Goal: Task Accomplishment & Management: Manage account settings

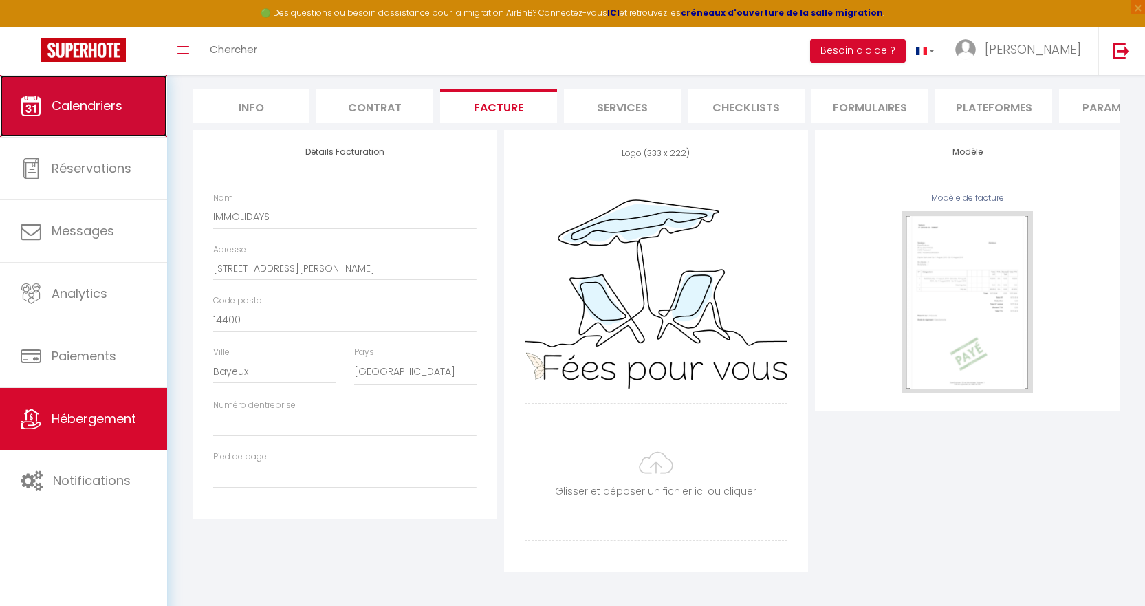
scroll to position [129, 0]
click at [88, 119] on link "Calendriers" at bounding box center [83, 106] width 167 height 62
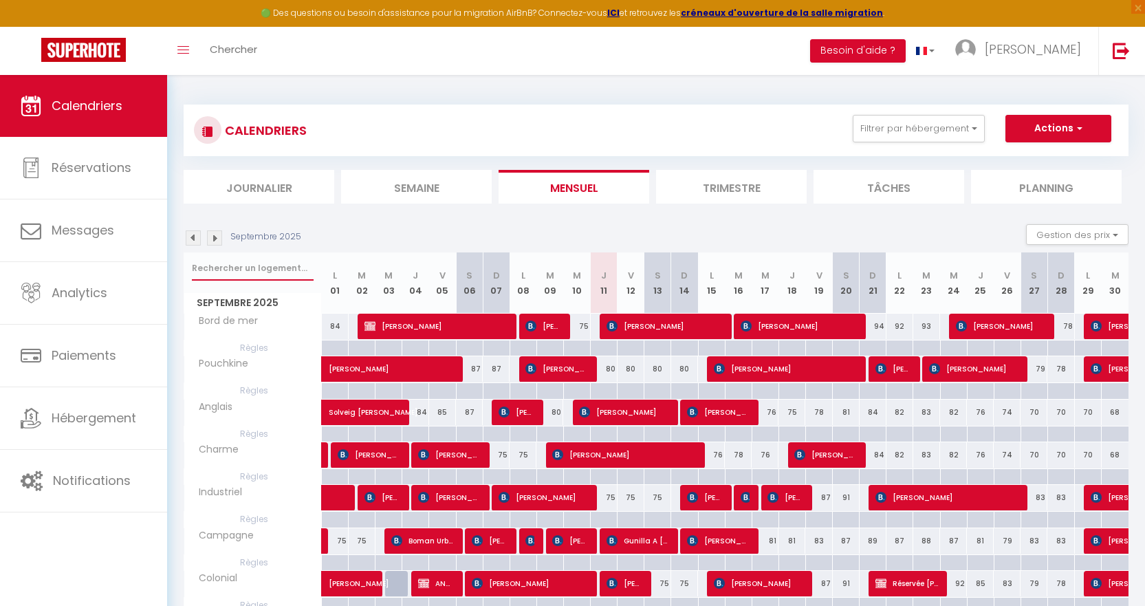
click at [236, 270] on input "text" at bounding box center [253, 268] width 122 height 25
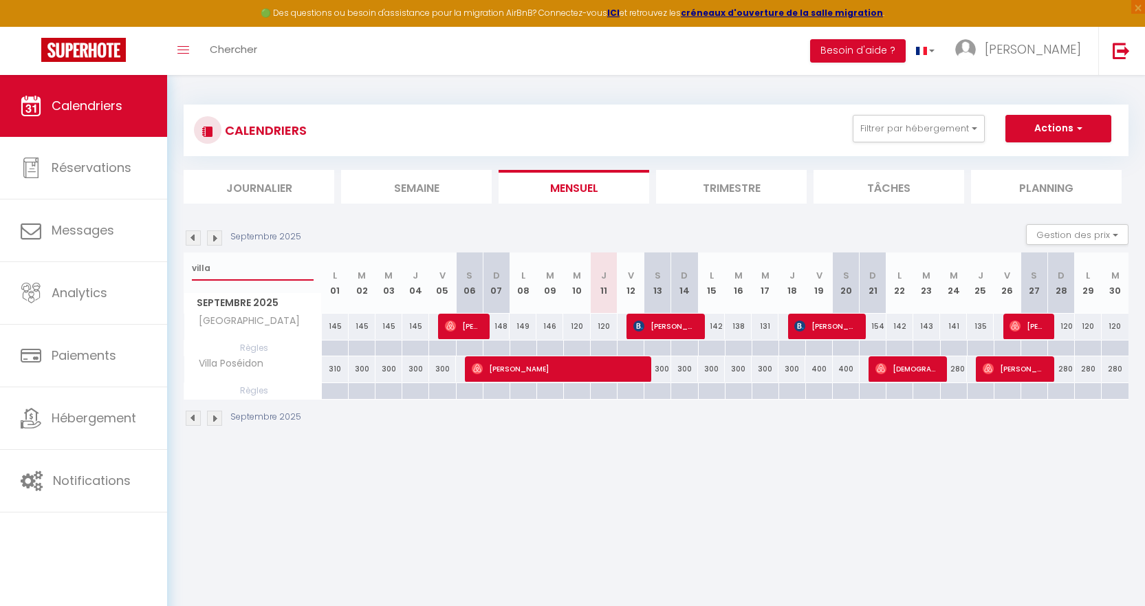
click at [261, 265] on input "villa" at bounding box center [253, 268] width 122 height 25
type input "v"
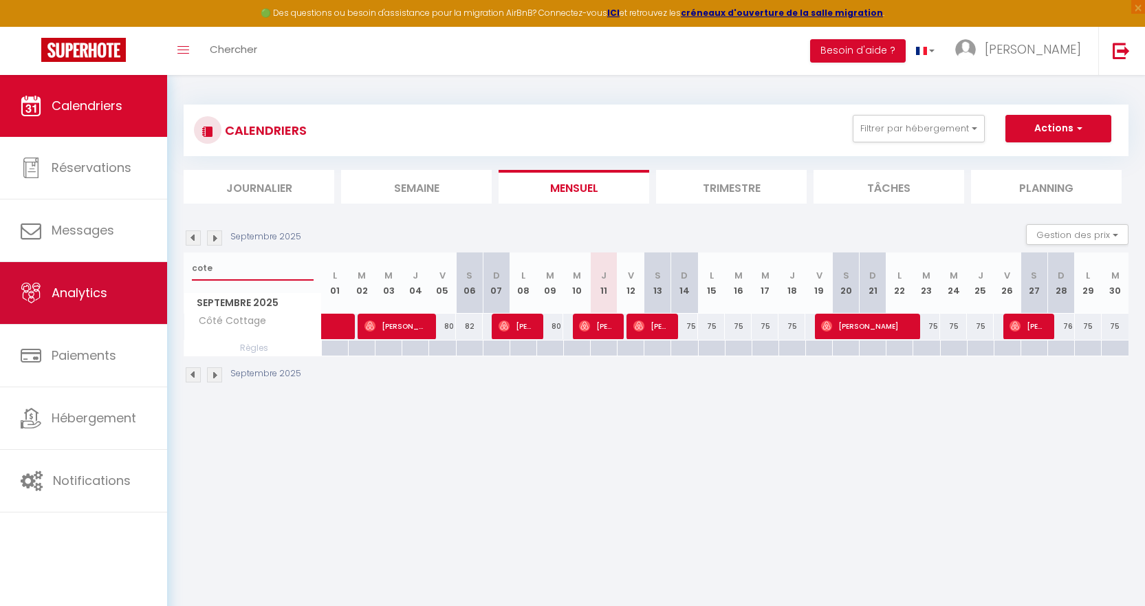
type input "cote"
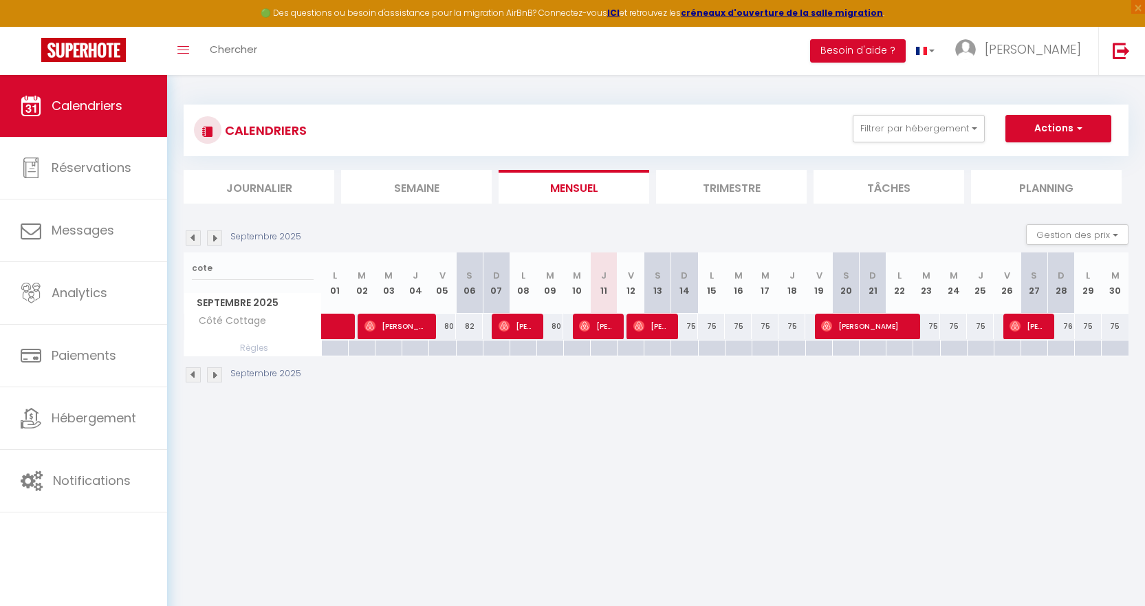
click at [197, 236] on img at bounding box center [193, 237] width 15 height 15
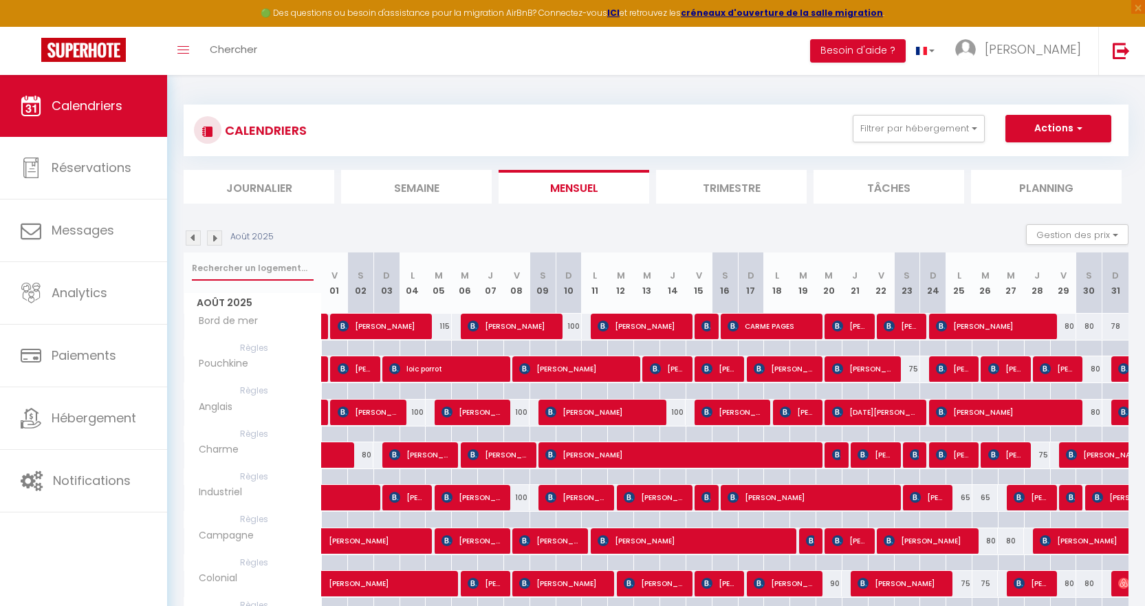
click at [246, 267] on input "text" at bounding box center [253, 268] width 122 height 25
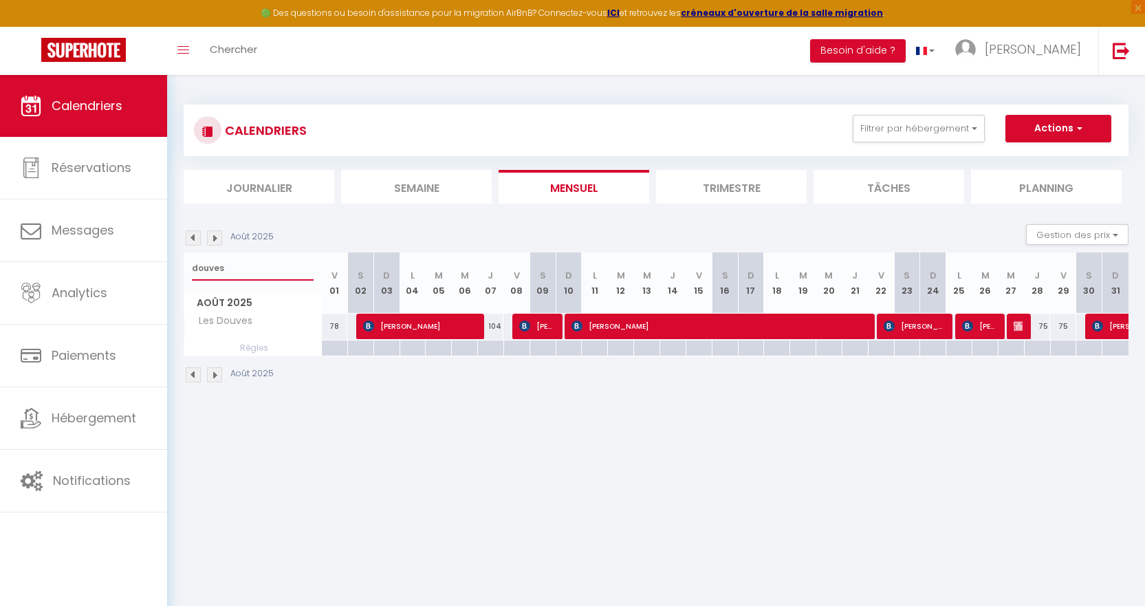
type input "douves"
click at [263, 267] on input "douves" at bounding box center [253, 268] width 122 height 25
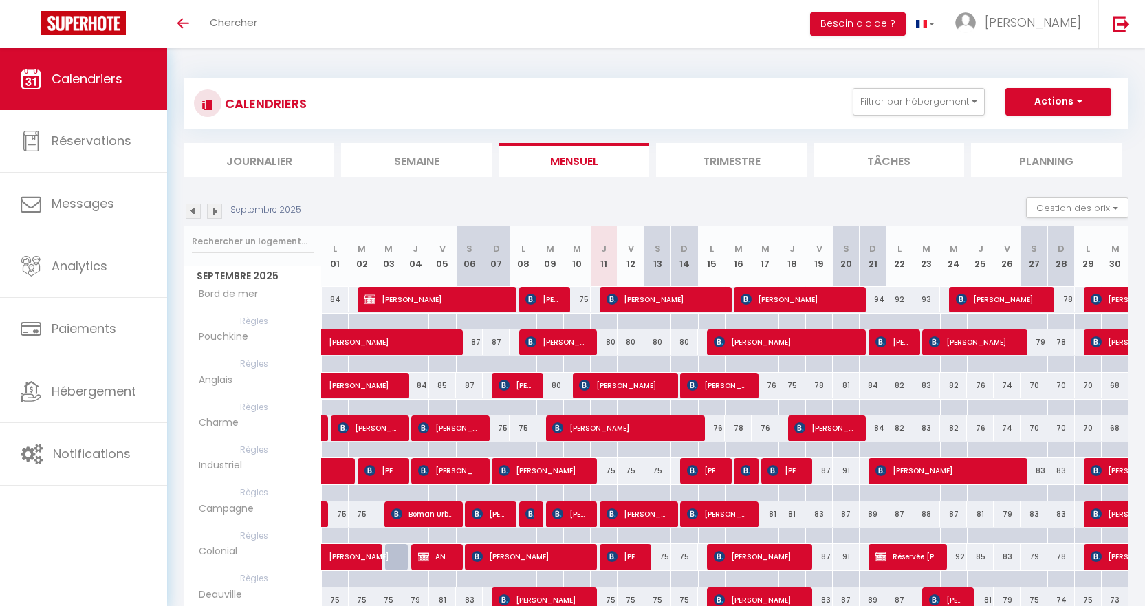
click at [194, 212] on img at bounding box center [193, 210] width 15 height 15
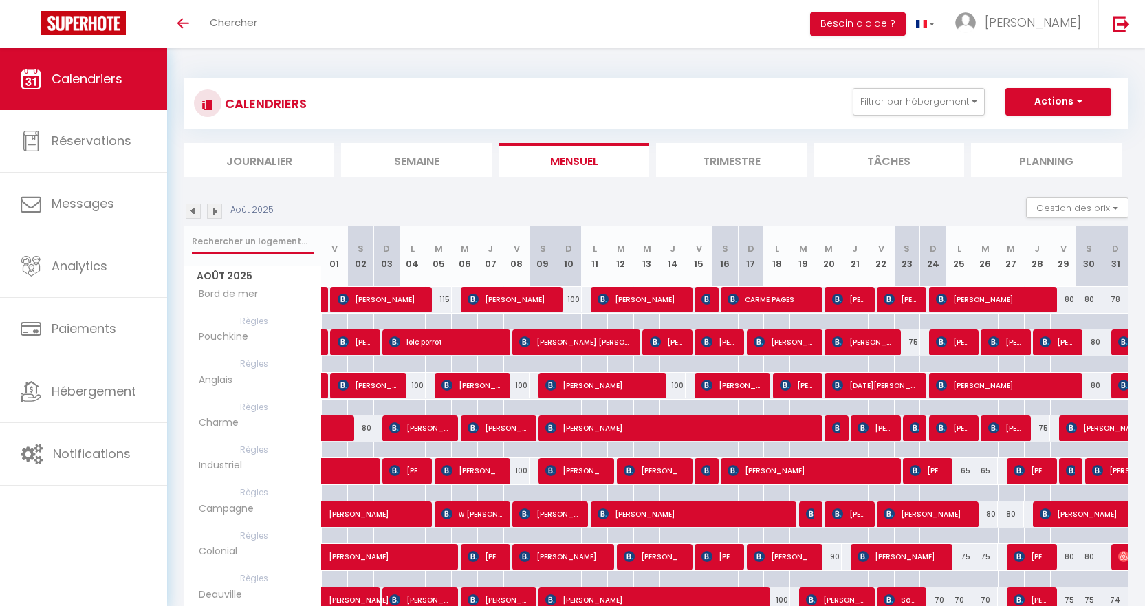
click at [245, 243] on input "text" at bounding box center [253, 241] width 122 height 25
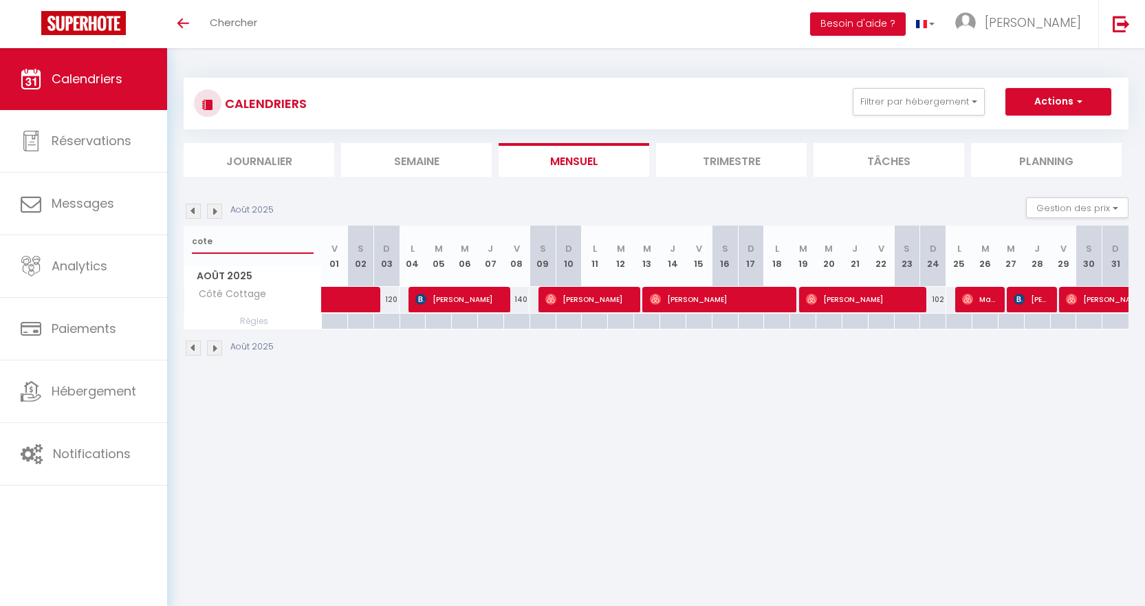
click at [293, 246] on input "cote" at bounding box center [253, 241] width 122 height 25
type input "c"
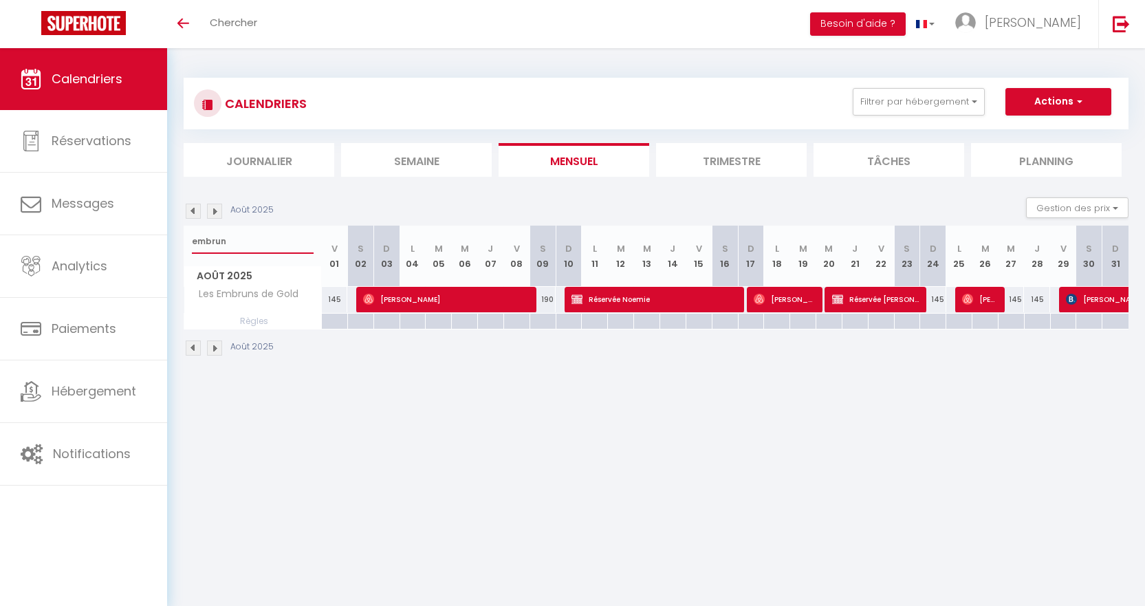
click at [253, 244] on input "embrun" at bounding box center [253, 241] width 122 height 25
type input "embr"
select select
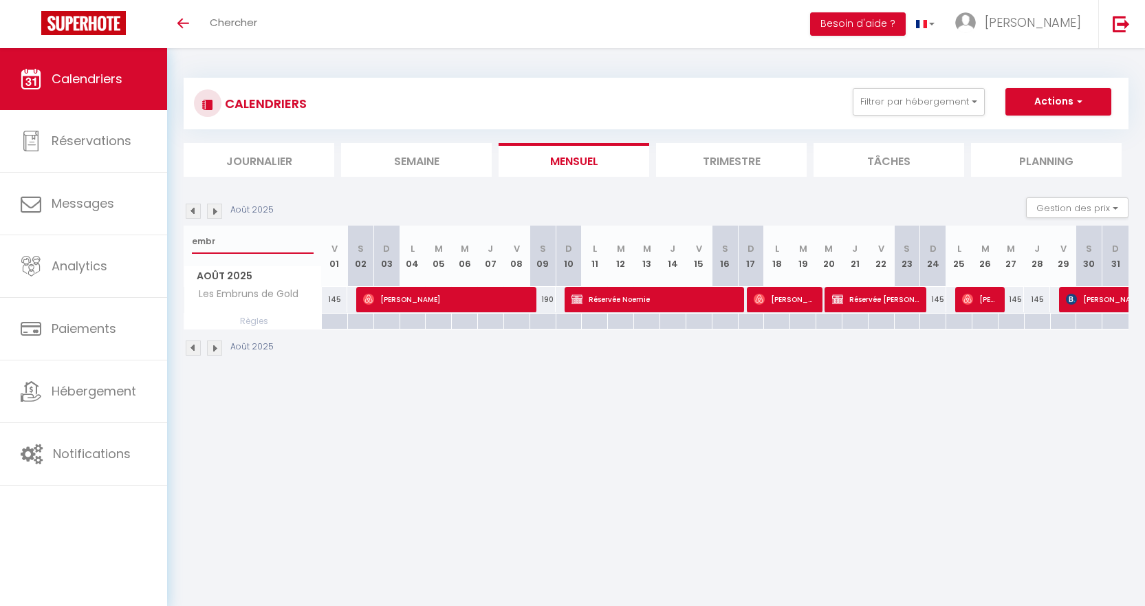
select select
type input "em"
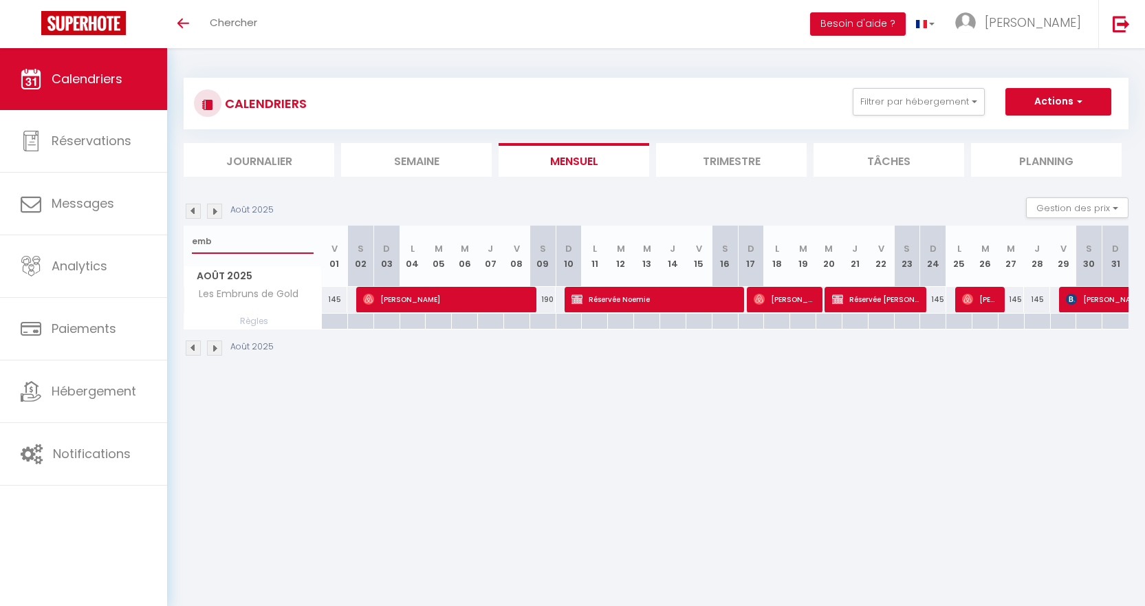
select select
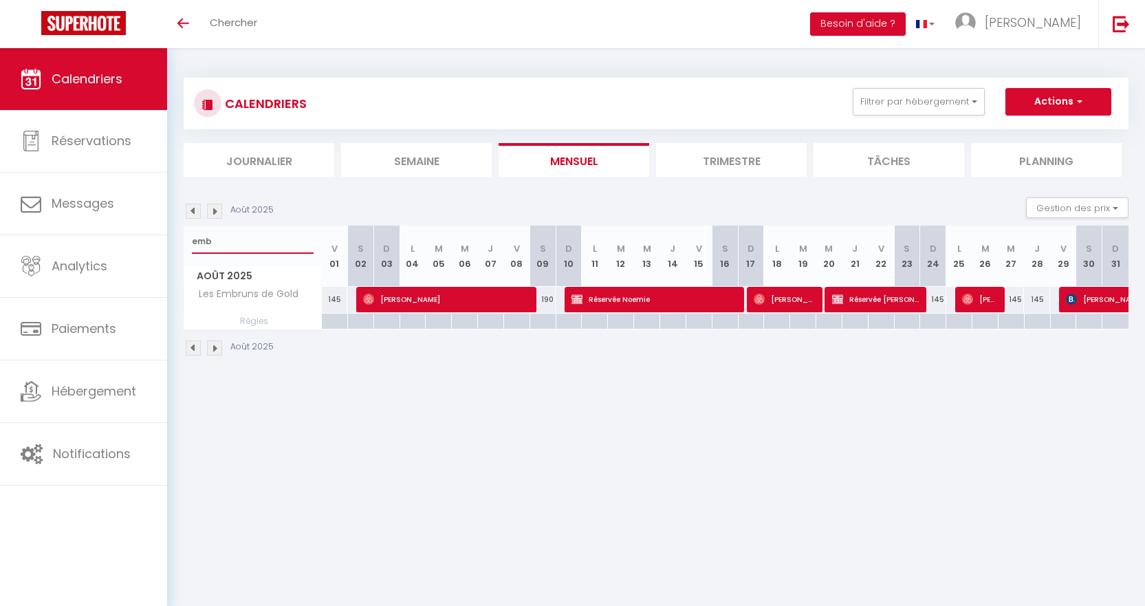
select select
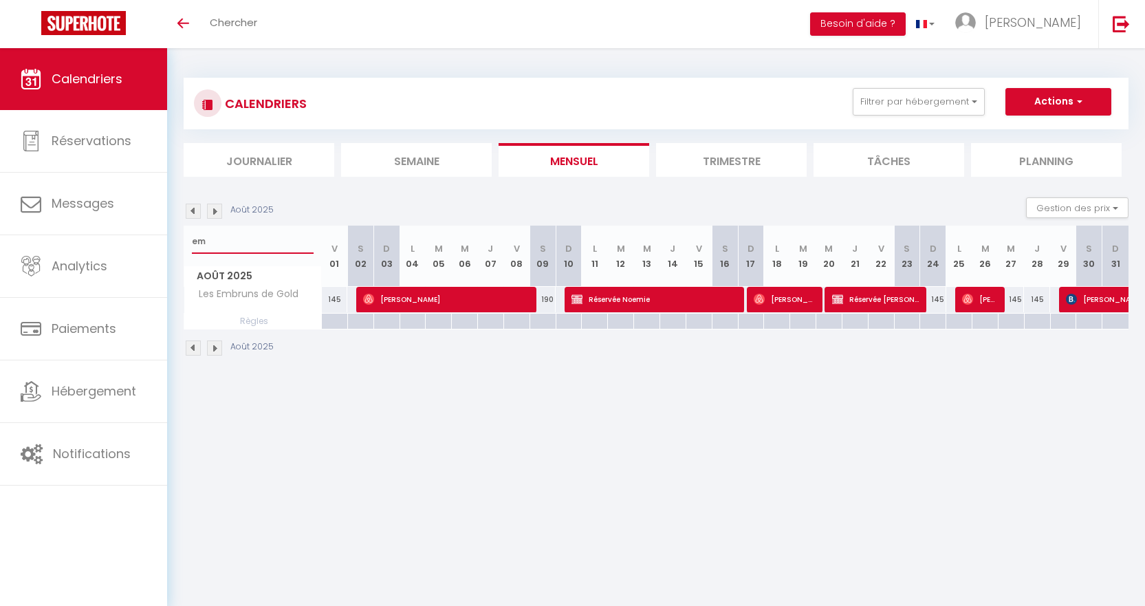
select select
type input "e"
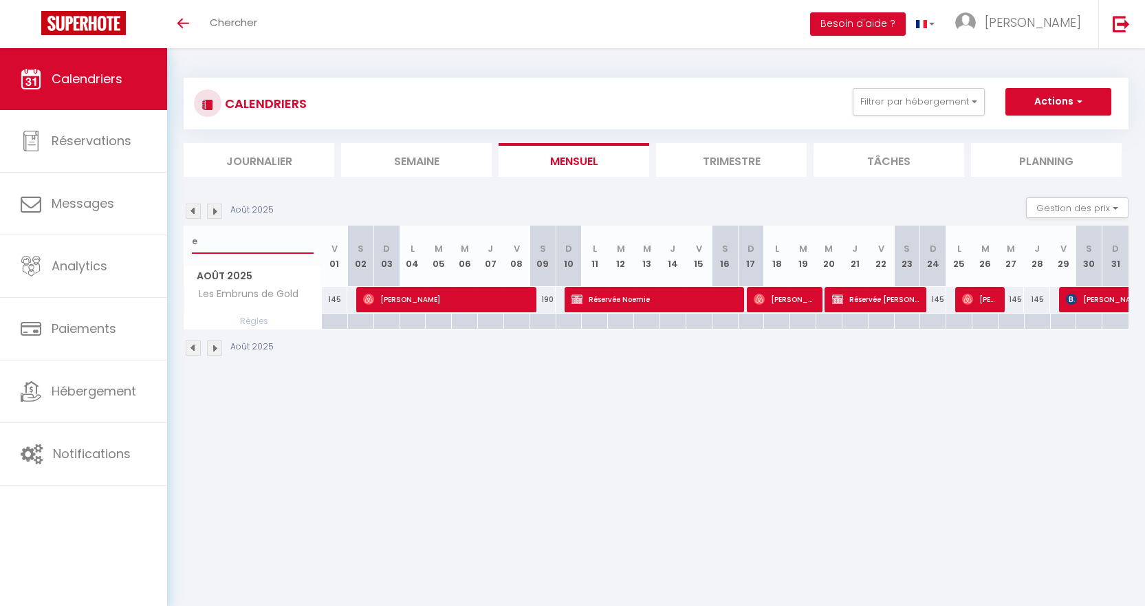
select select
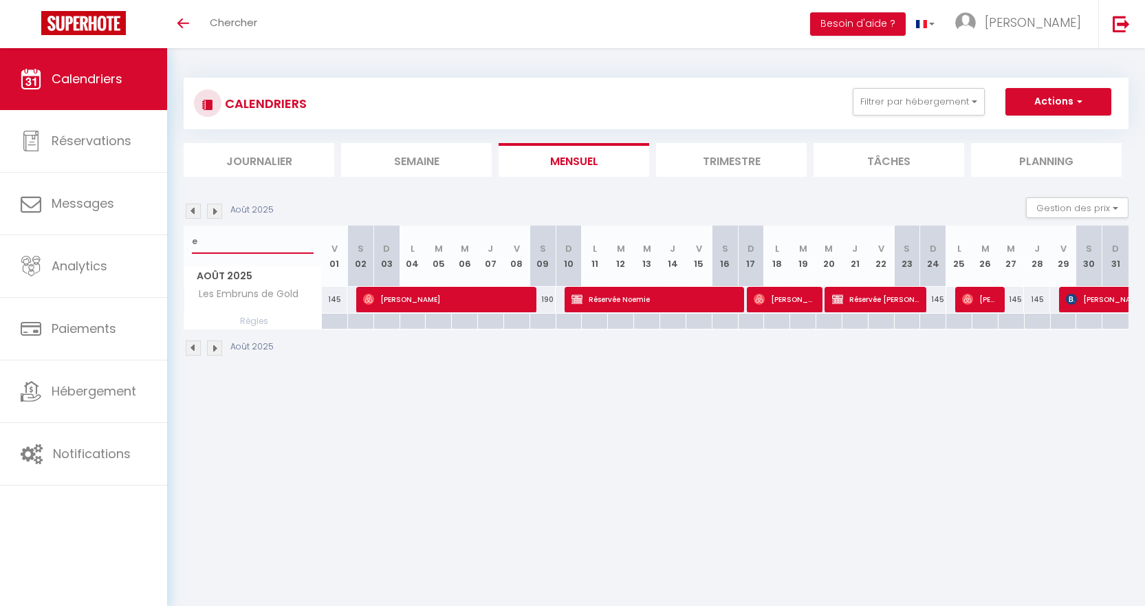
select select
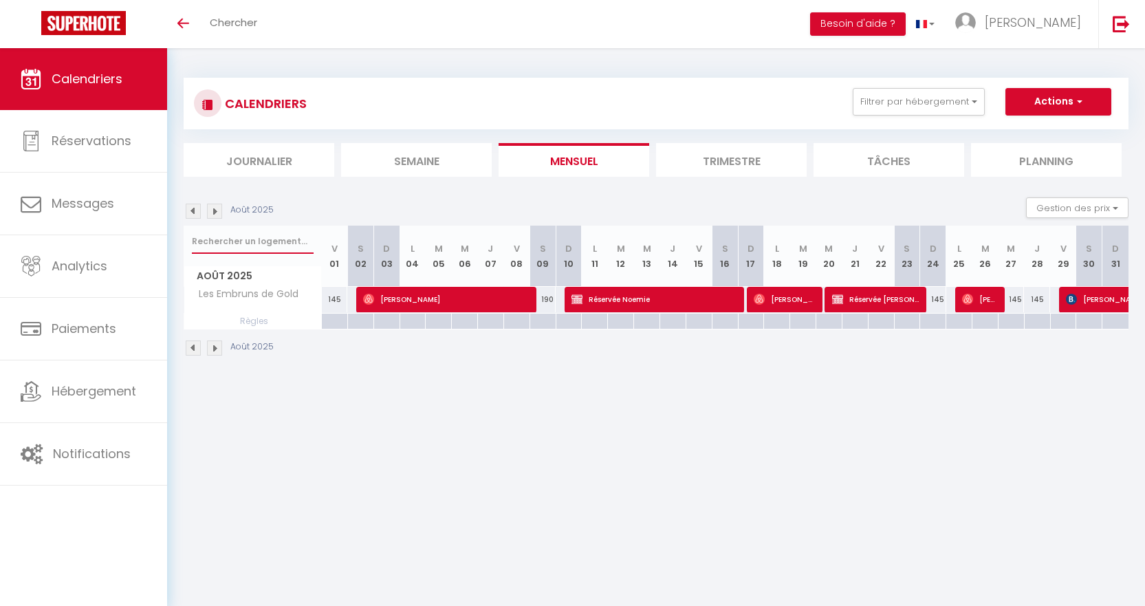
select select
type input "d"
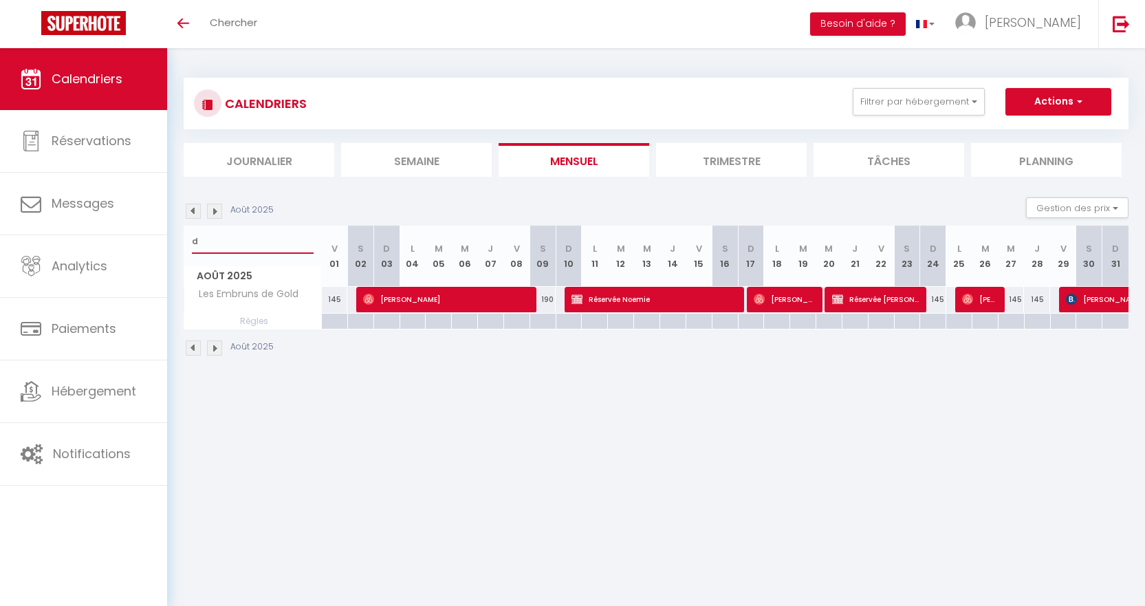
select select
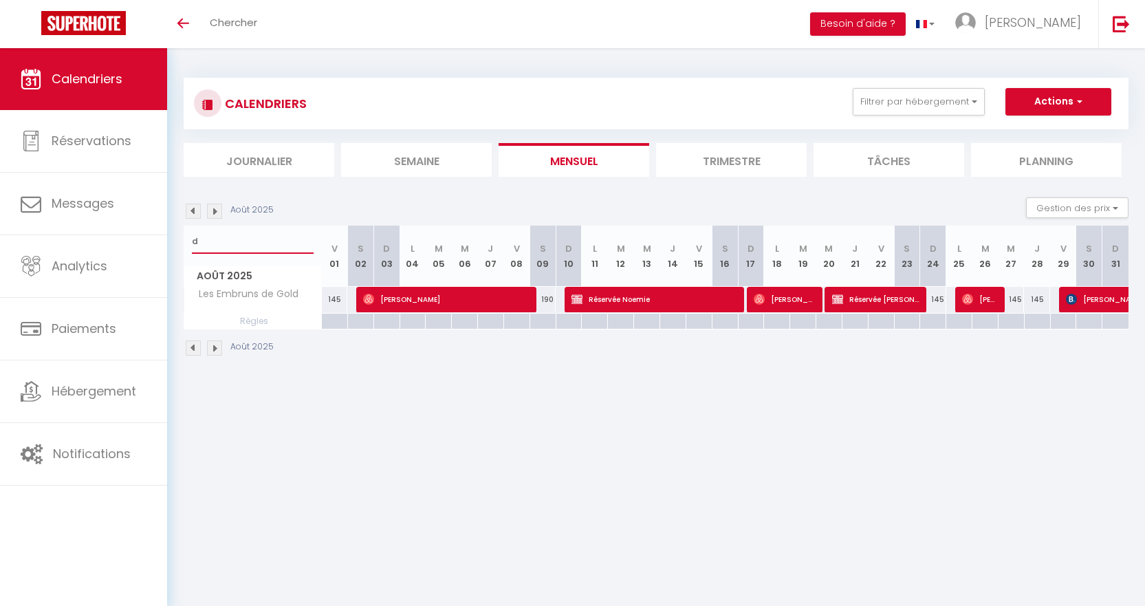
select select
type input "do"
select select
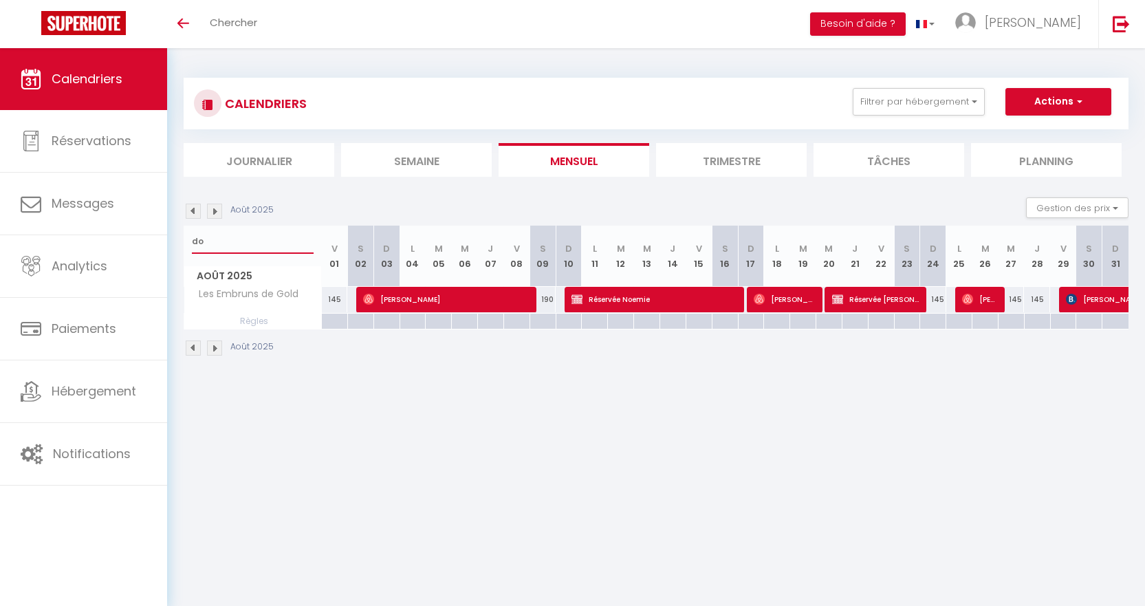
select select
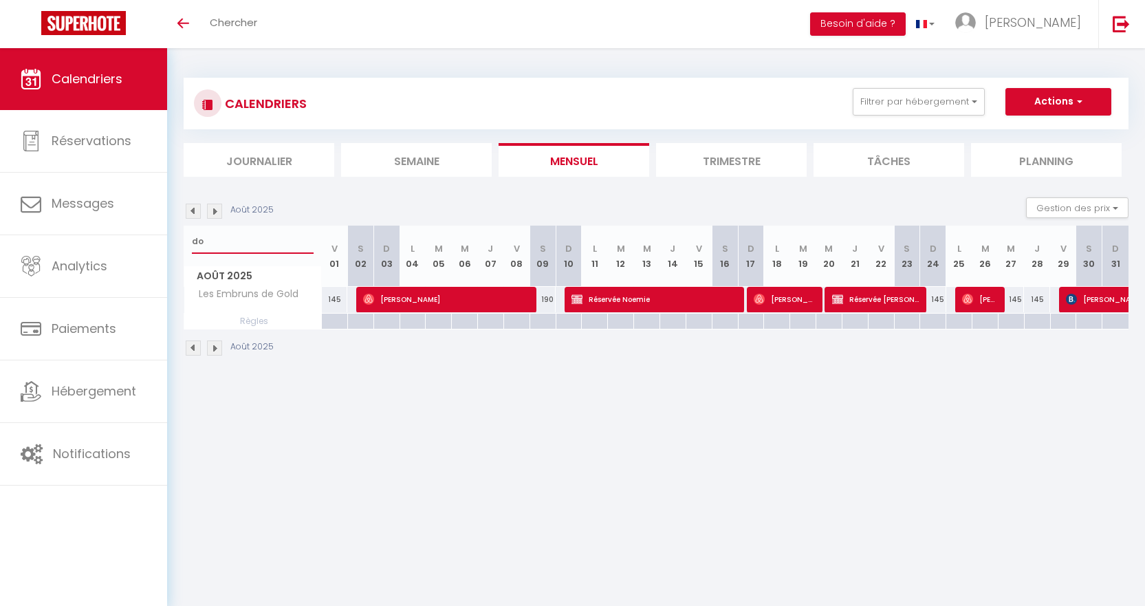
type input "dou"
select select
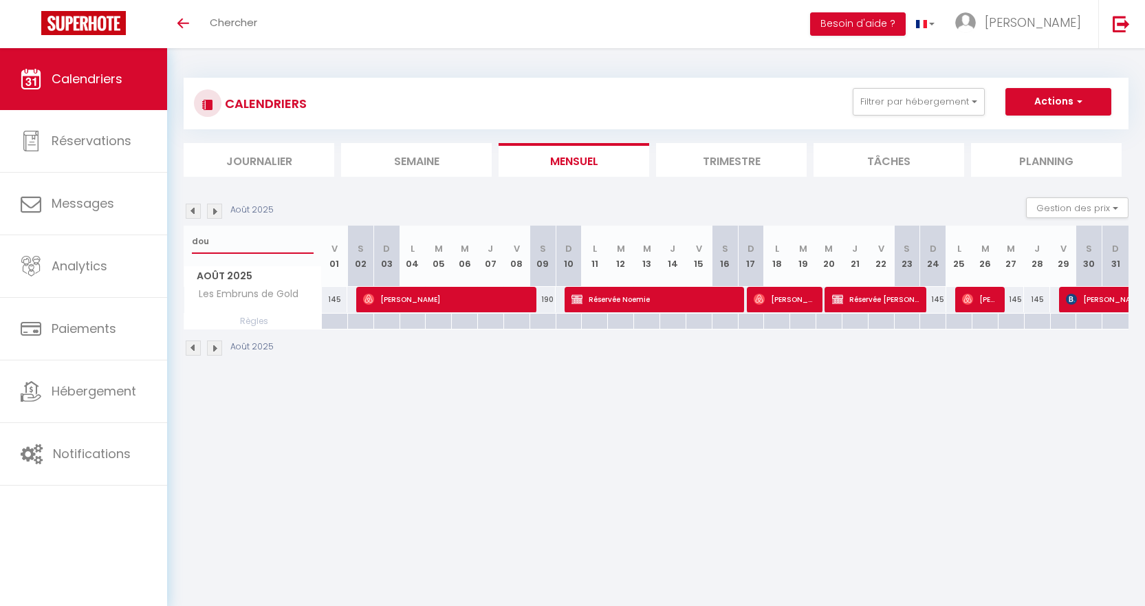
select select
type input "douv"
select select
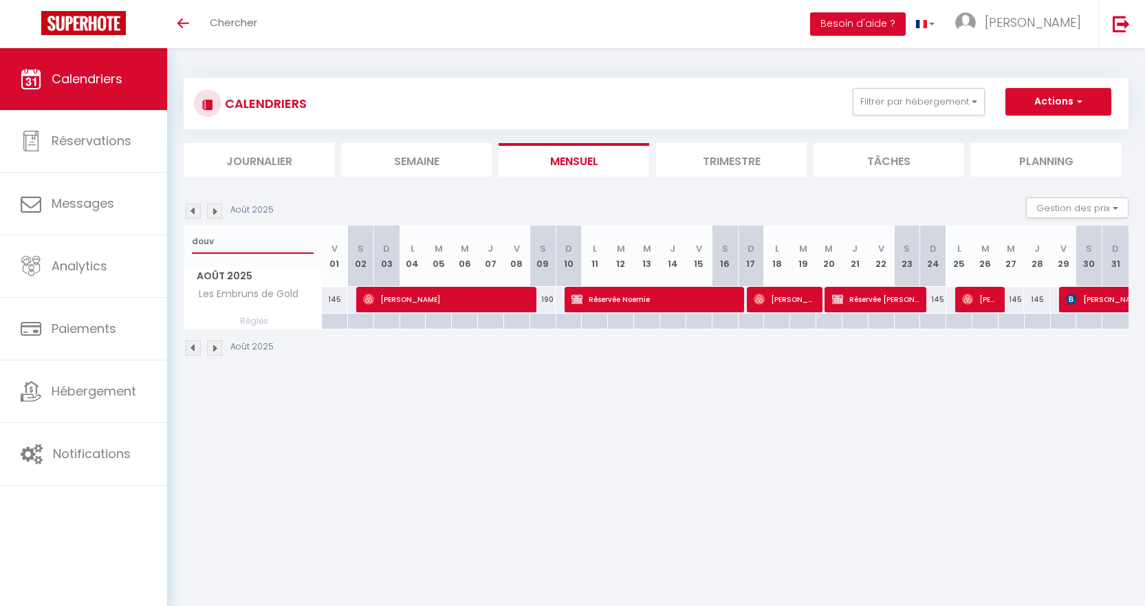
select select
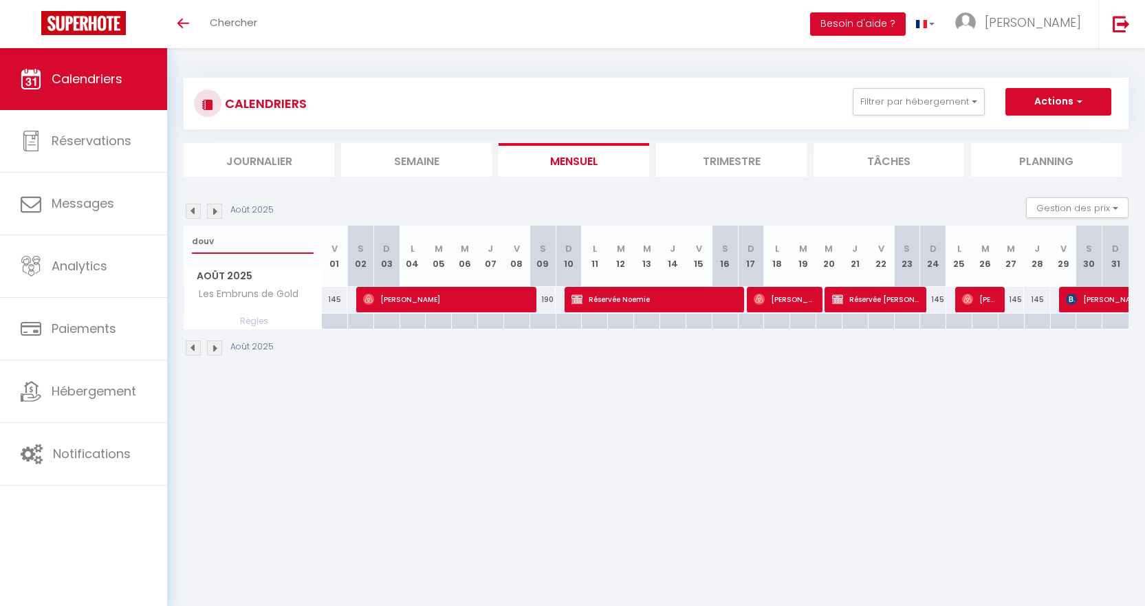
select select
type input "douve"
select select
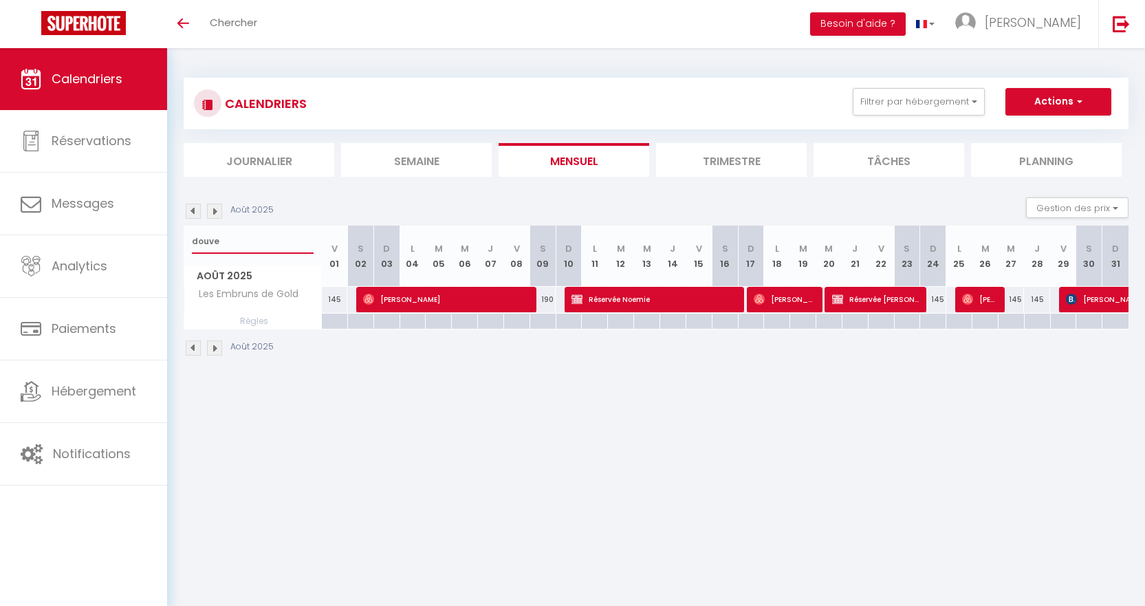
select select
type input "douves"
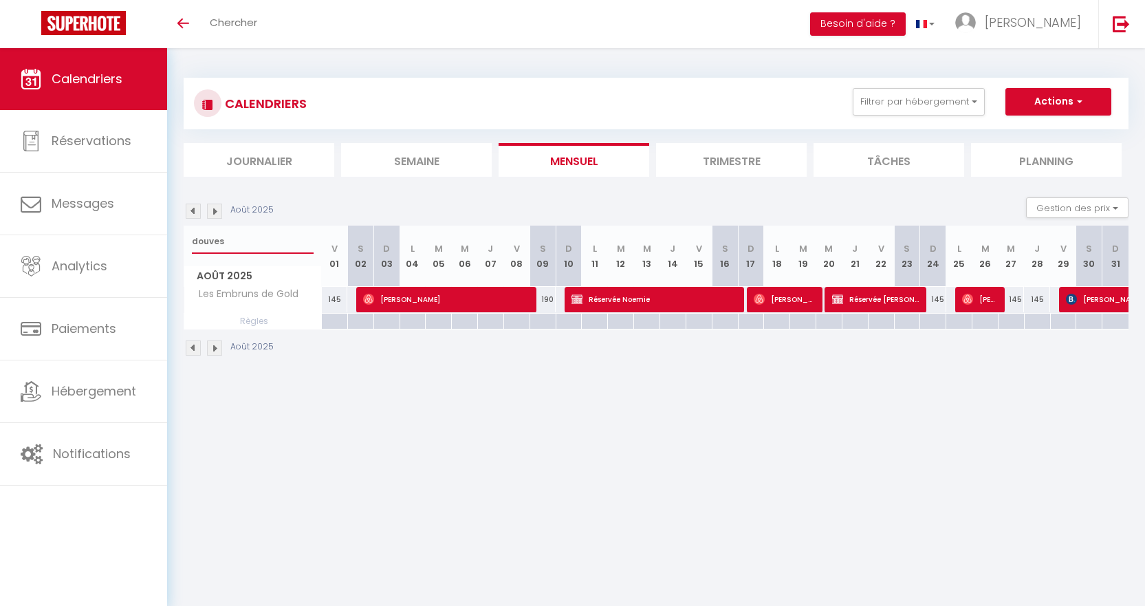
select select
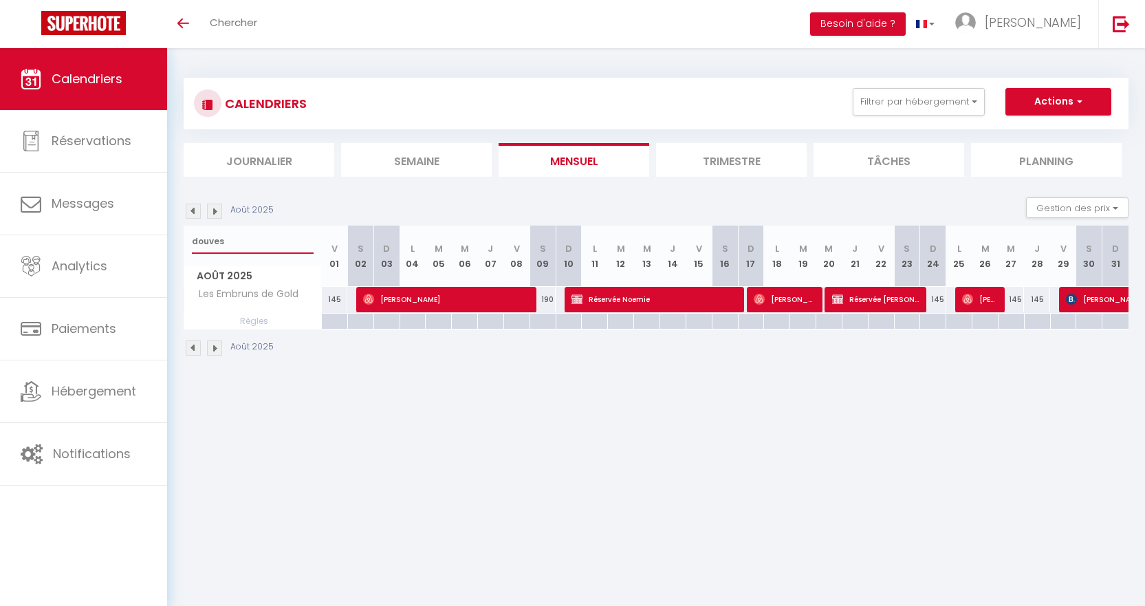
select select
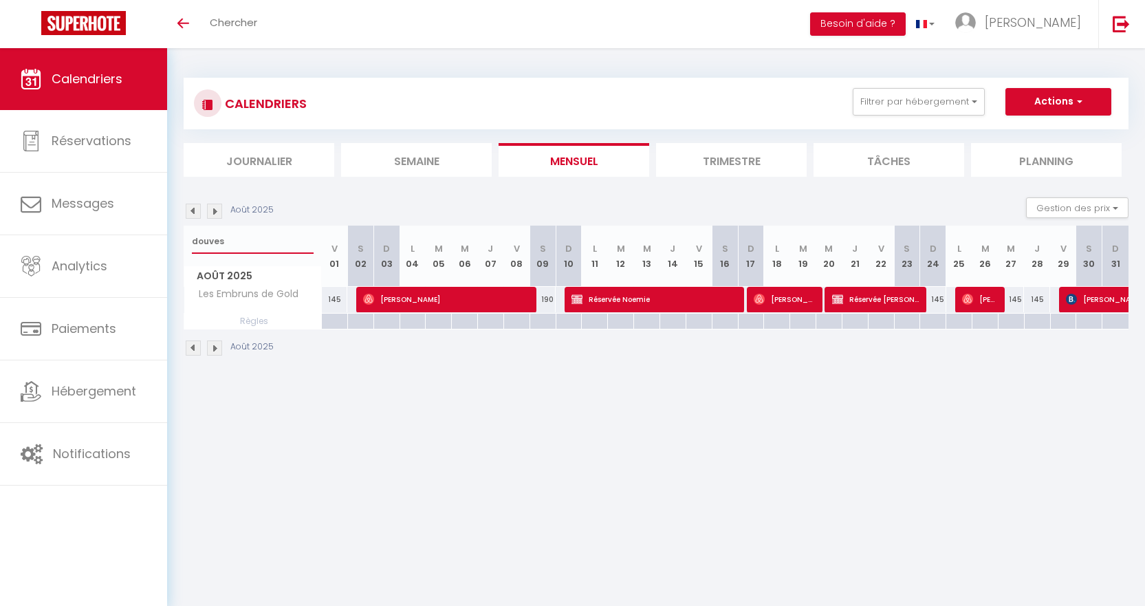
select select
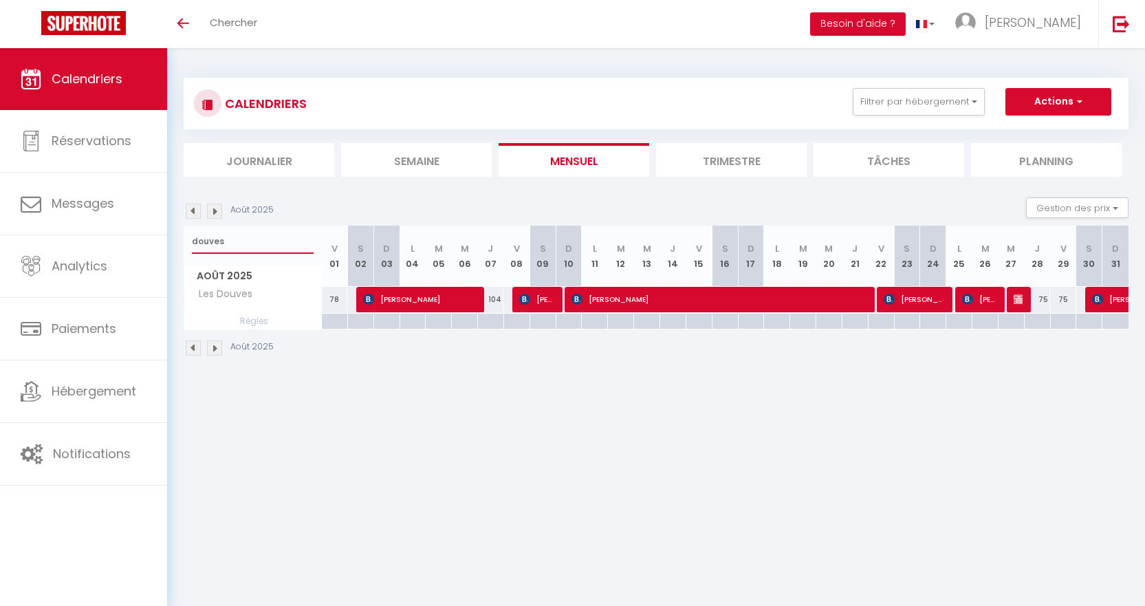
type input "douves"
click at [1015, 303] on img at bounding box center [1018, 299] width 11 height 11
select select "OK"
select select "KO"
select select "0"
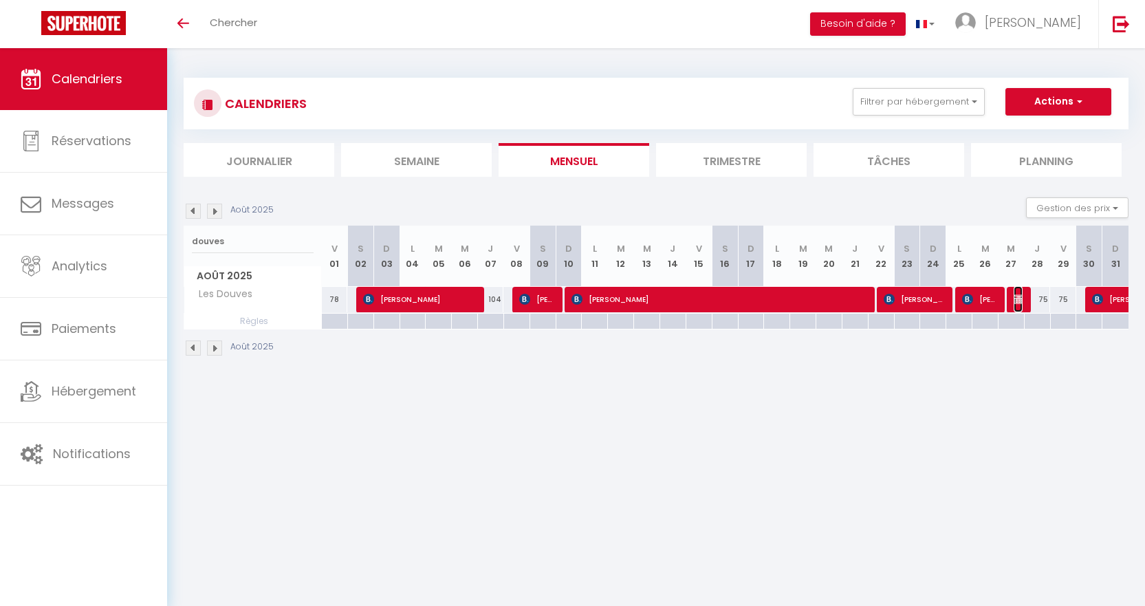
select select "0"
select select "1"
select select
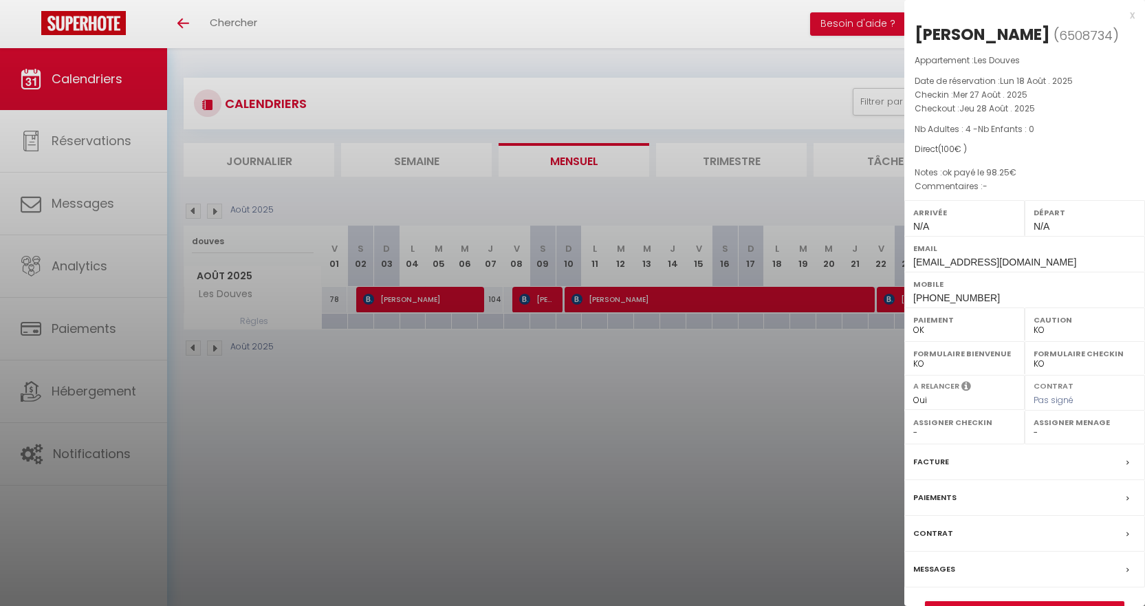
click at [852, 364] on div at bounding box center [572, 303] width 1145 height 606
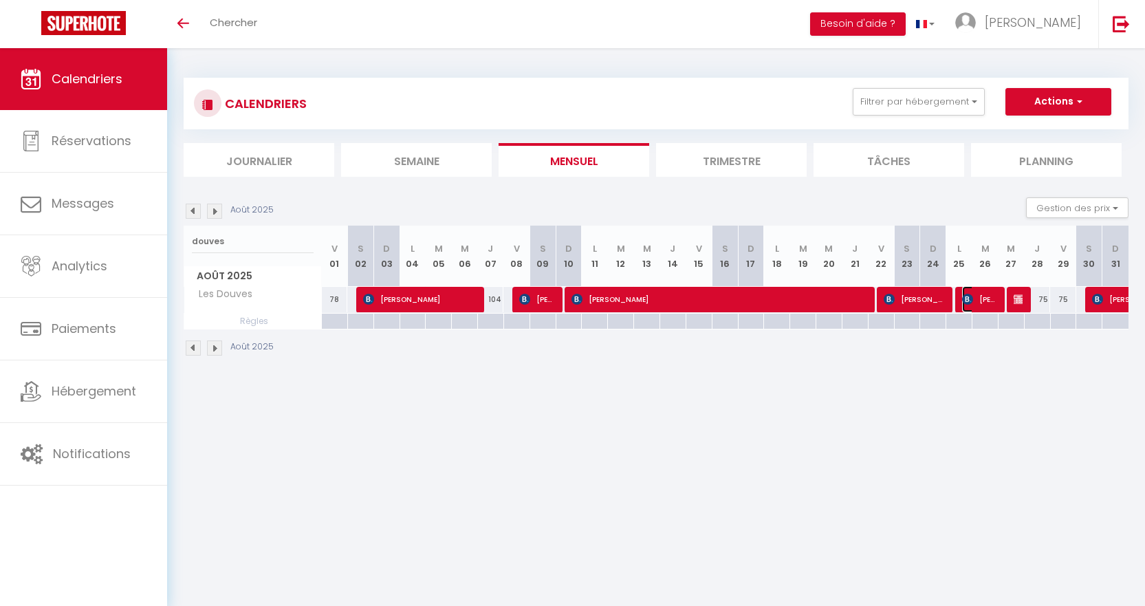
click at [984, 296] on span "[PERSON_NAME]" at bounding box center [979, 299] width 35 height 26
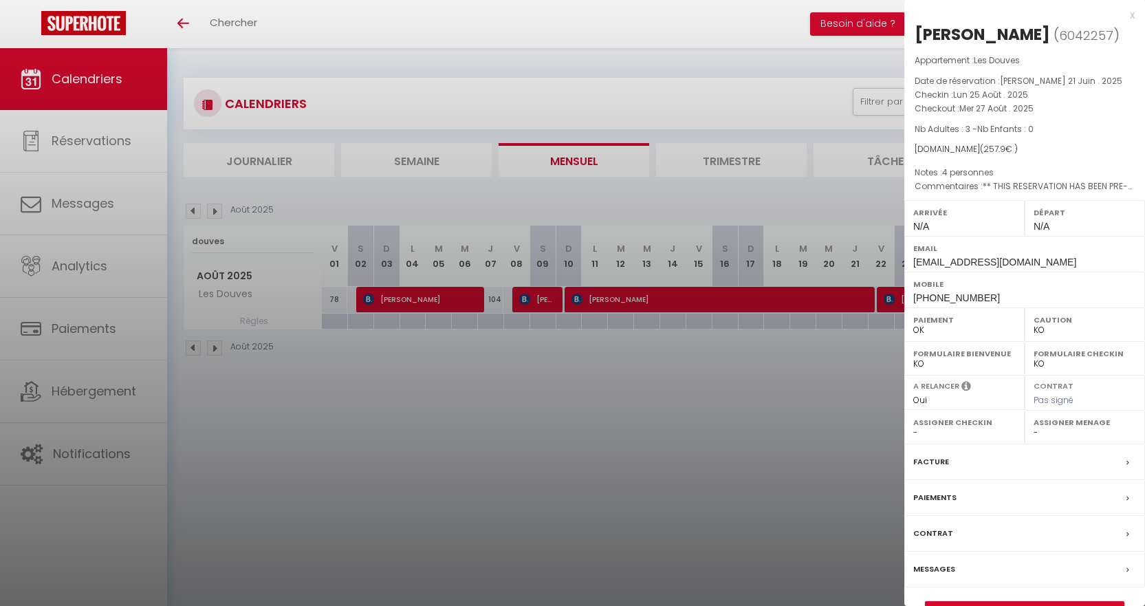
click at [851, 357] on div at bounding box center [572, 303] width 1145 height 606
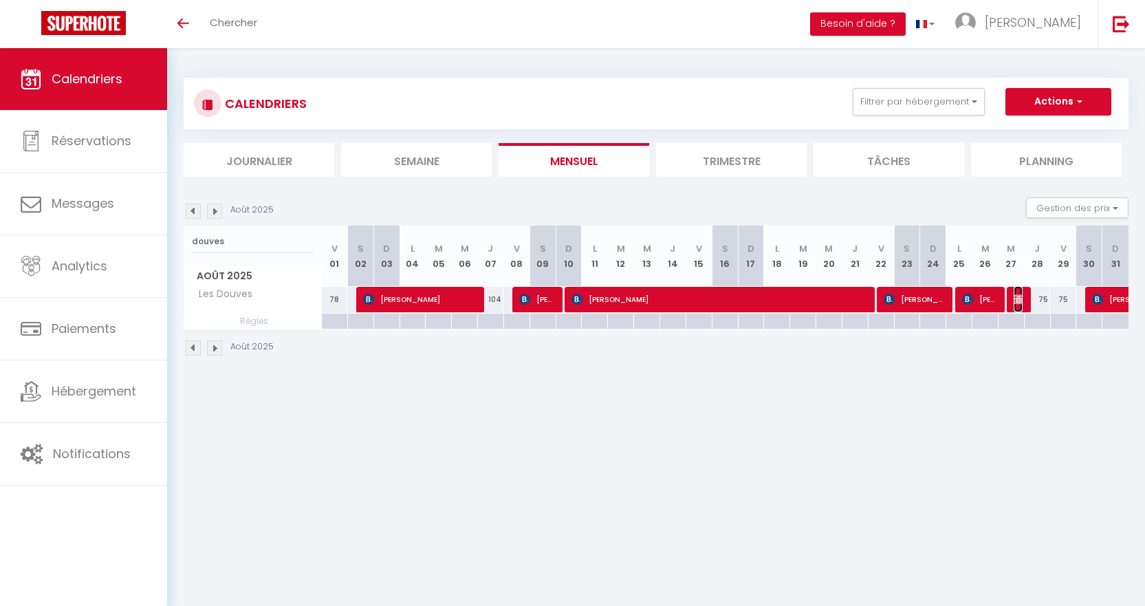
click at [1015, 298] on img at bounding box center [1018, 299] width 11 height 11
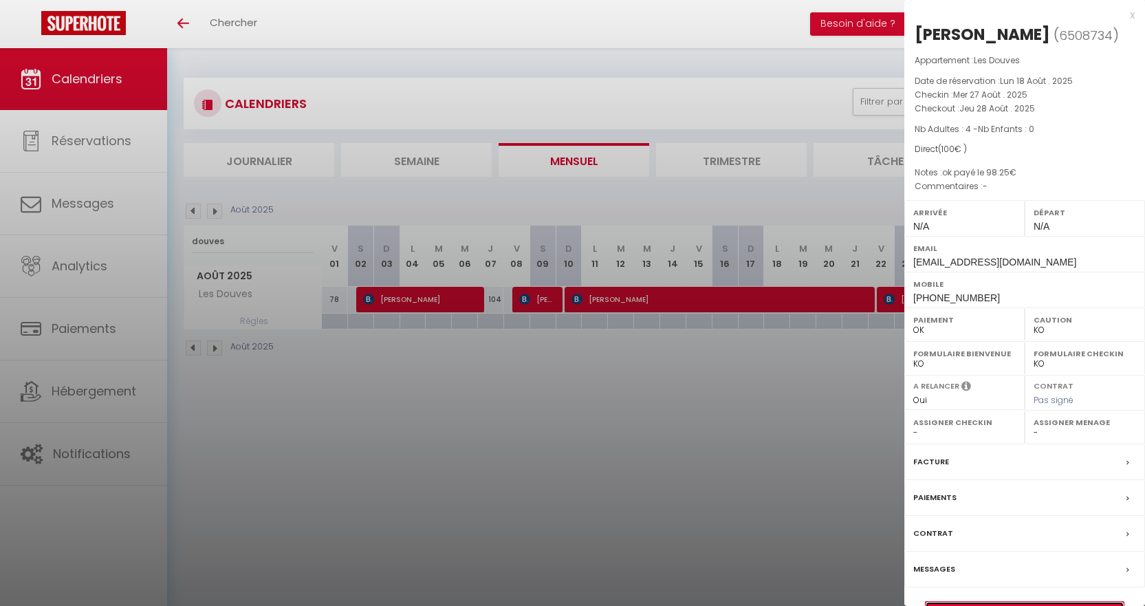
click at [1009, 602] on link "Détails de la réservation" at bounding box center [1024, 611] width 198 height 18
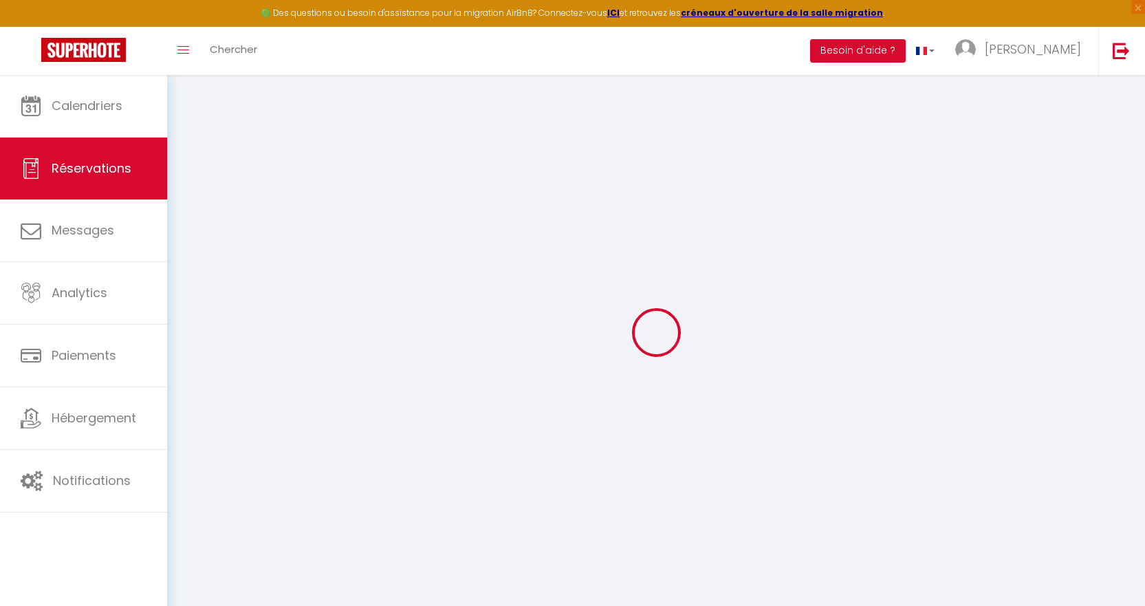
select select
checkbox input "false"
select select
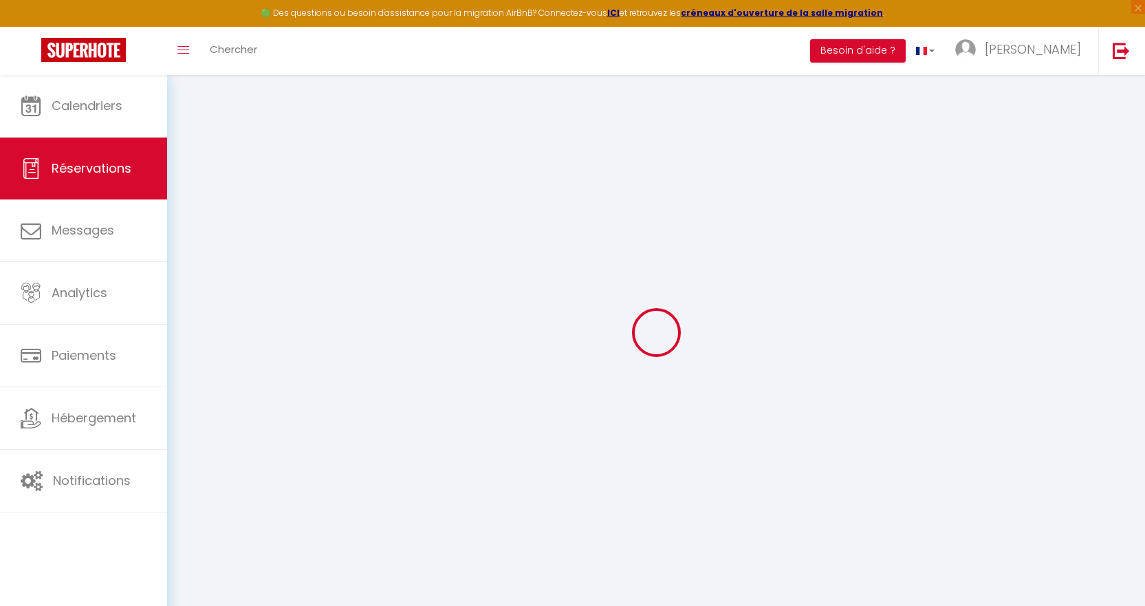
checkbox input "false"
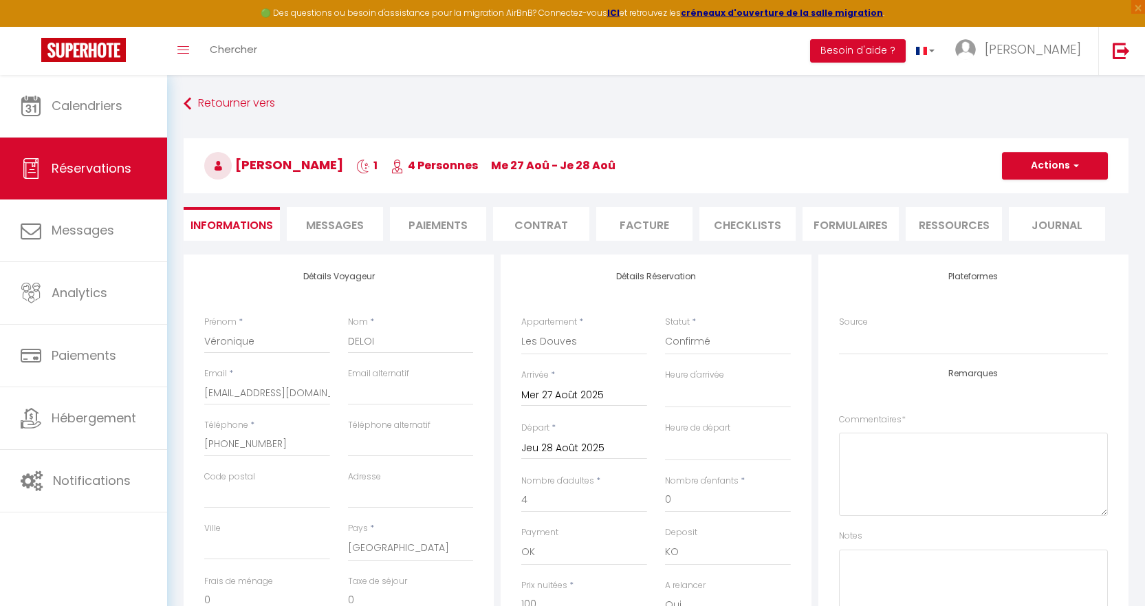
select select
checkbox input "false"
type textarea "ok payé le 98.25€"
select select
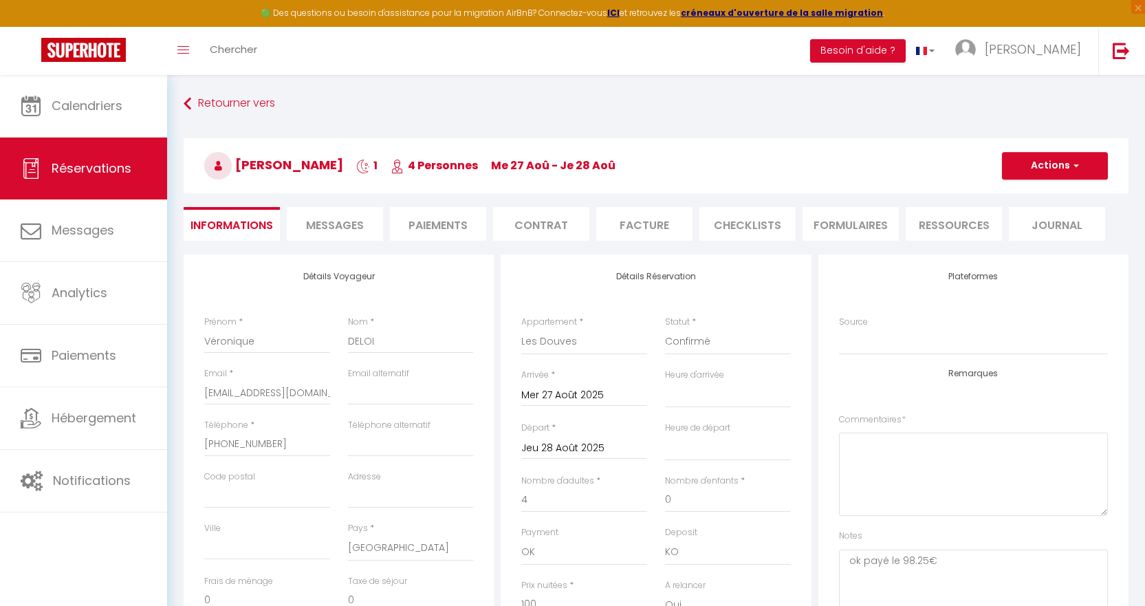
select select
checkbox input "false"
select select
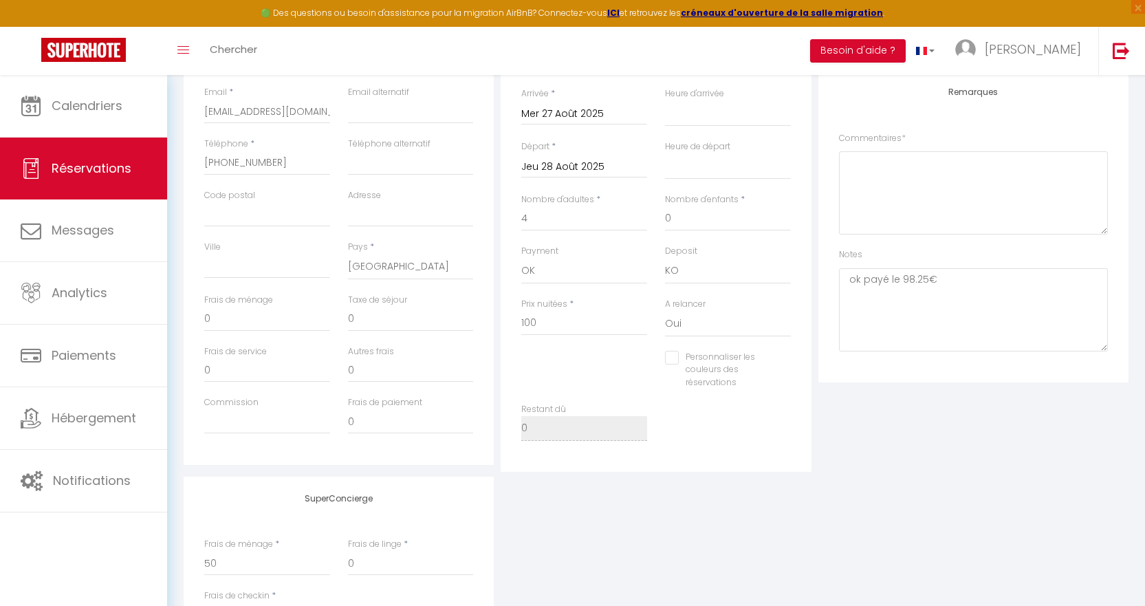
scroll to position [275, 0]
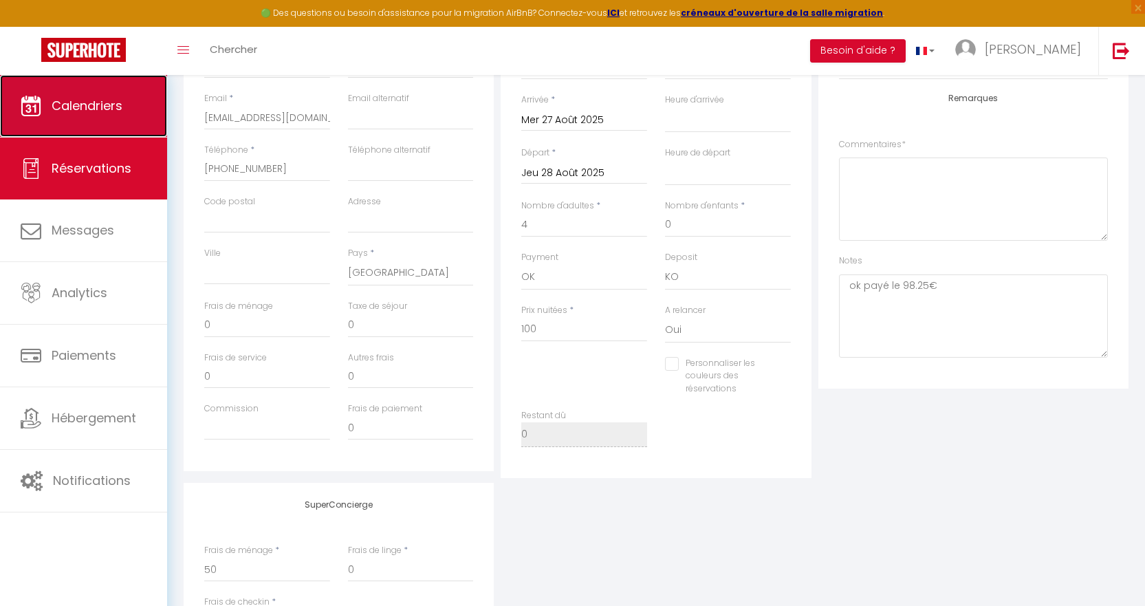
click at [91, 80] on link "Calendriers" at bounding box center [83, 106] width 167 height 62
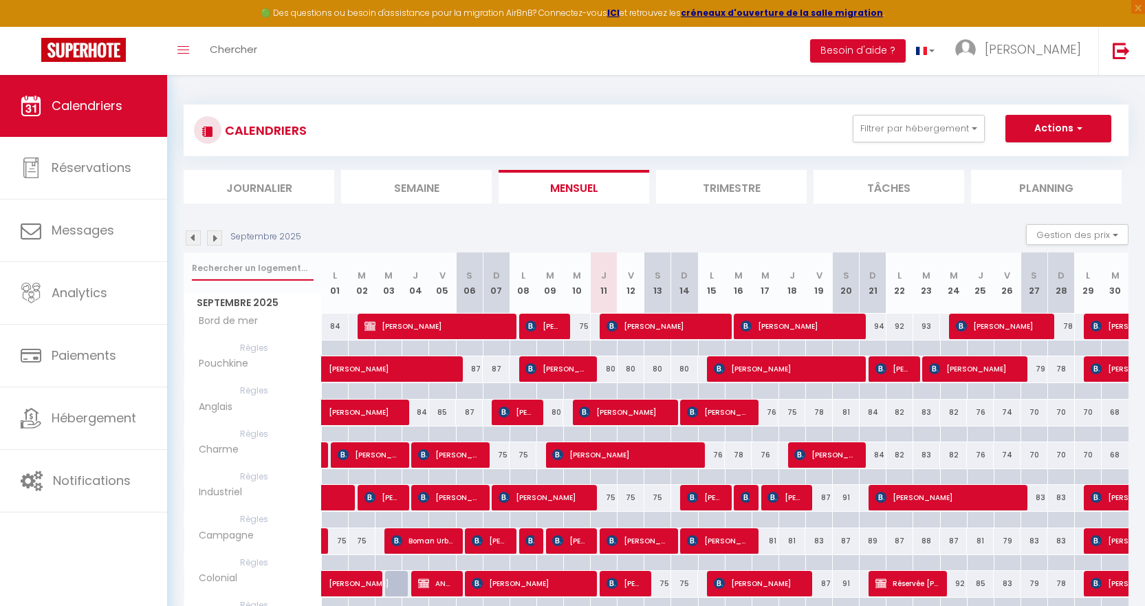
click at [263, 266] on input "text" at bounding box center [253, 268] width 122 height 25
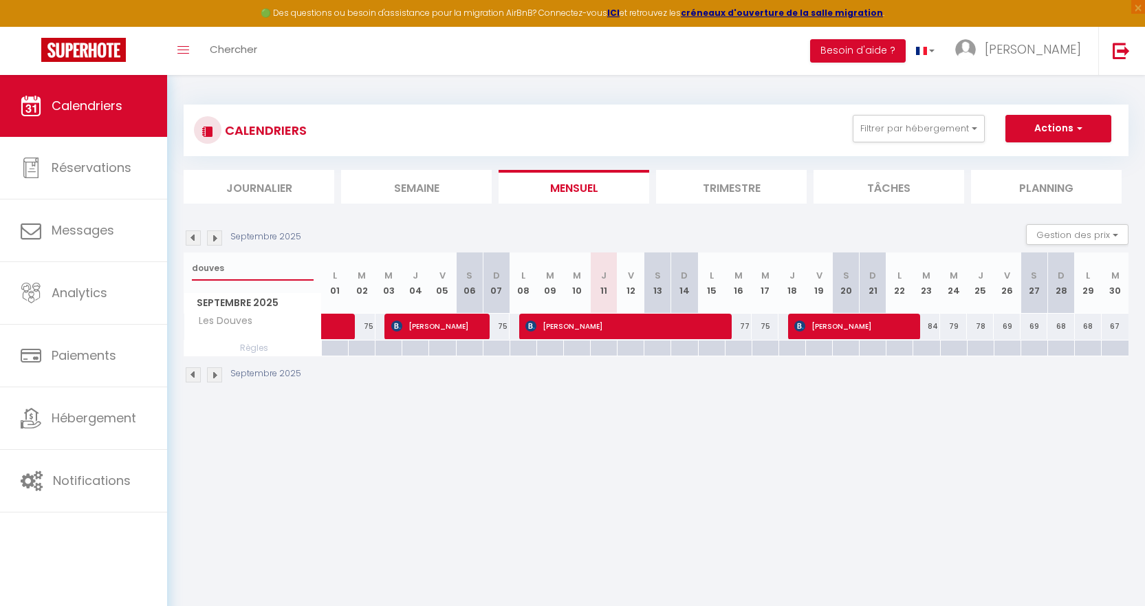
type input "douves"
click at [188, 240] on img at bounding box center [193, 237] width 15 height 15
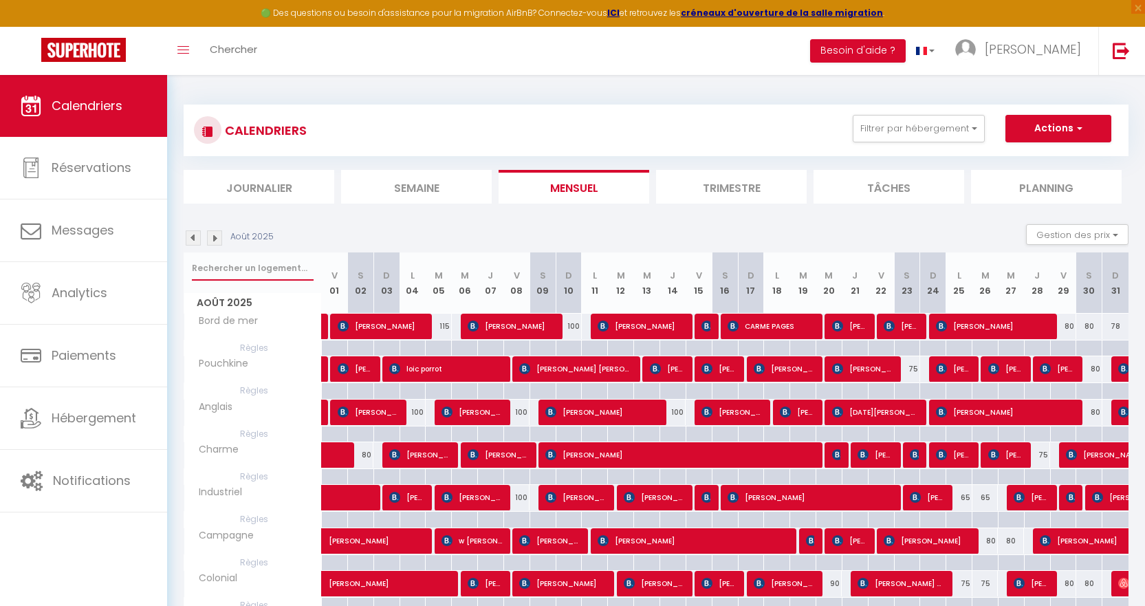
click at [274, 261] on input "text" at bounding box center [253, 268] width 122 height 25
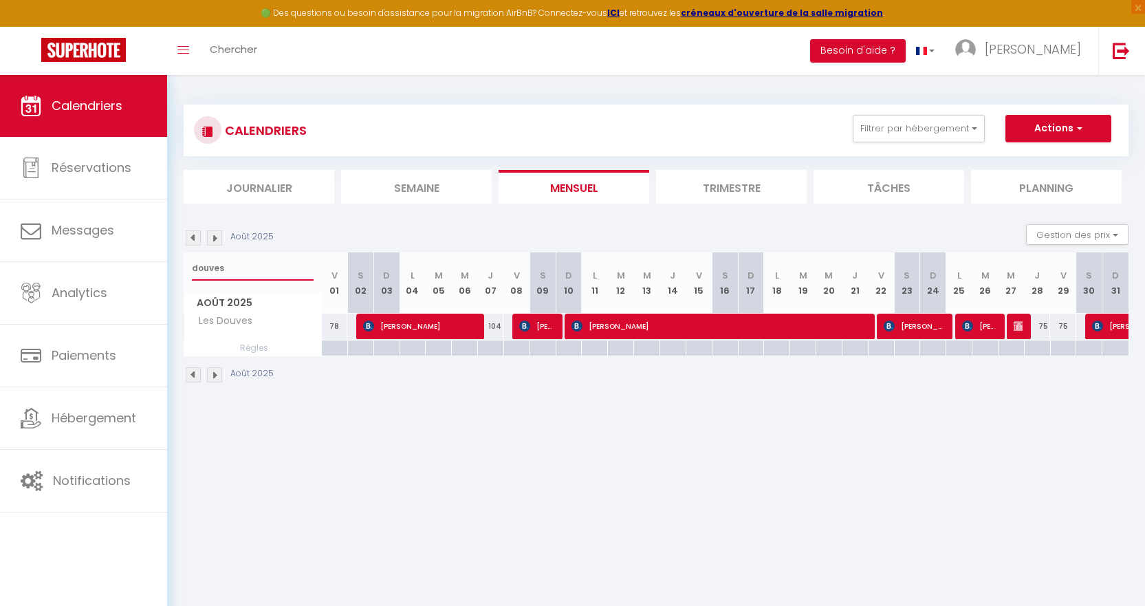
click at [247, 268] on input "douves" at bounding box center [253, 268] width 122 height 25
type input "d"
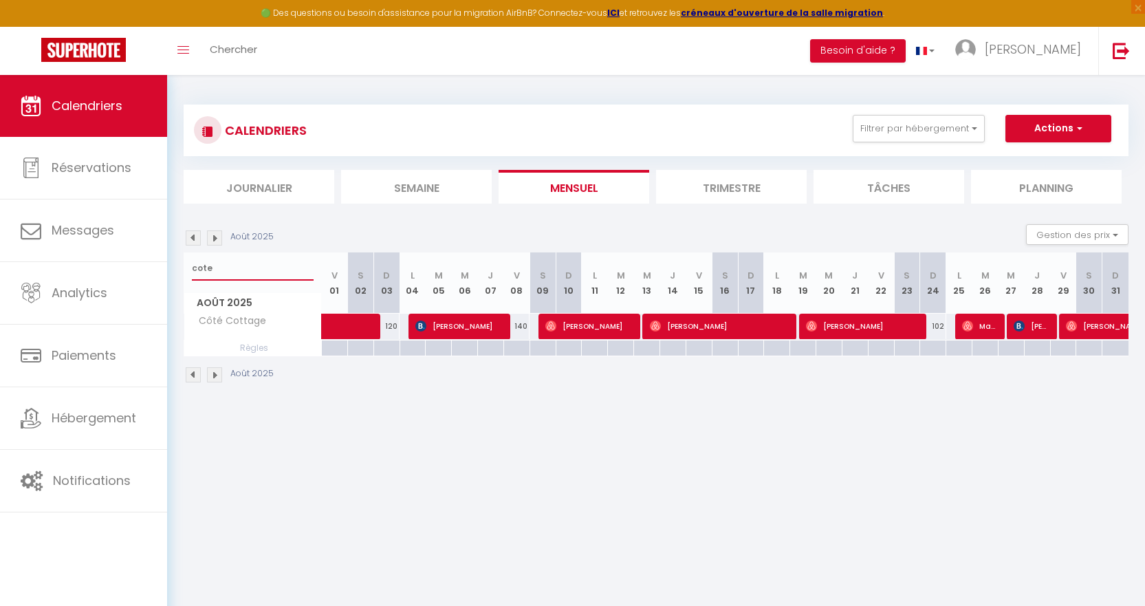
click at [250, 274] on input "cote" at bounding box center [253, 268] width 122 height 25
type input "c"
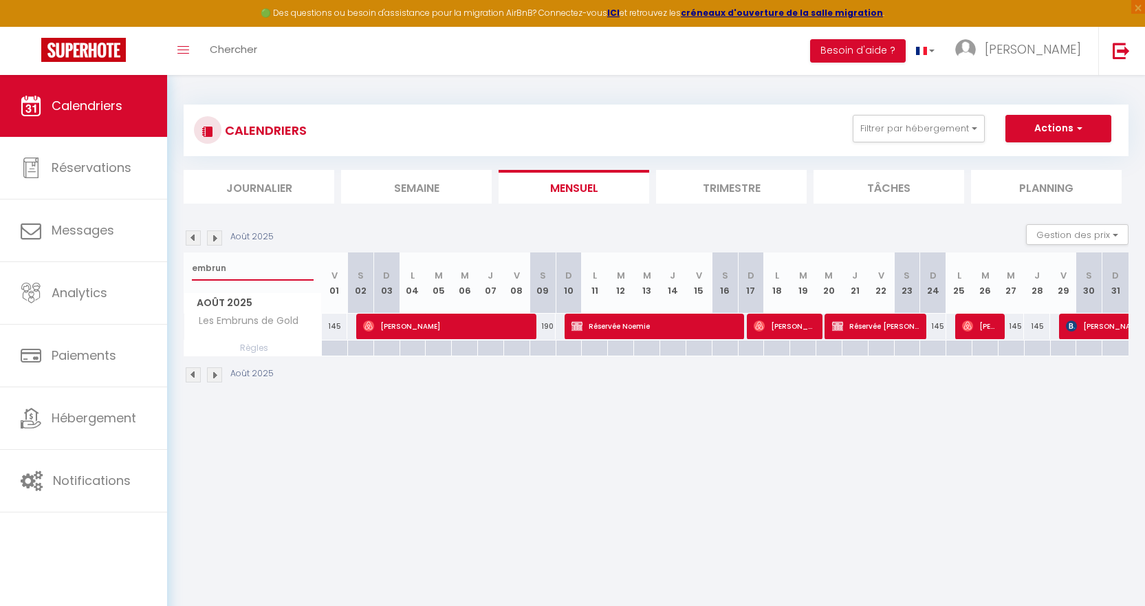
click at [269, 269] on input "embrun" at bounding box center [253, 268] width 122 height 25
type input "e"
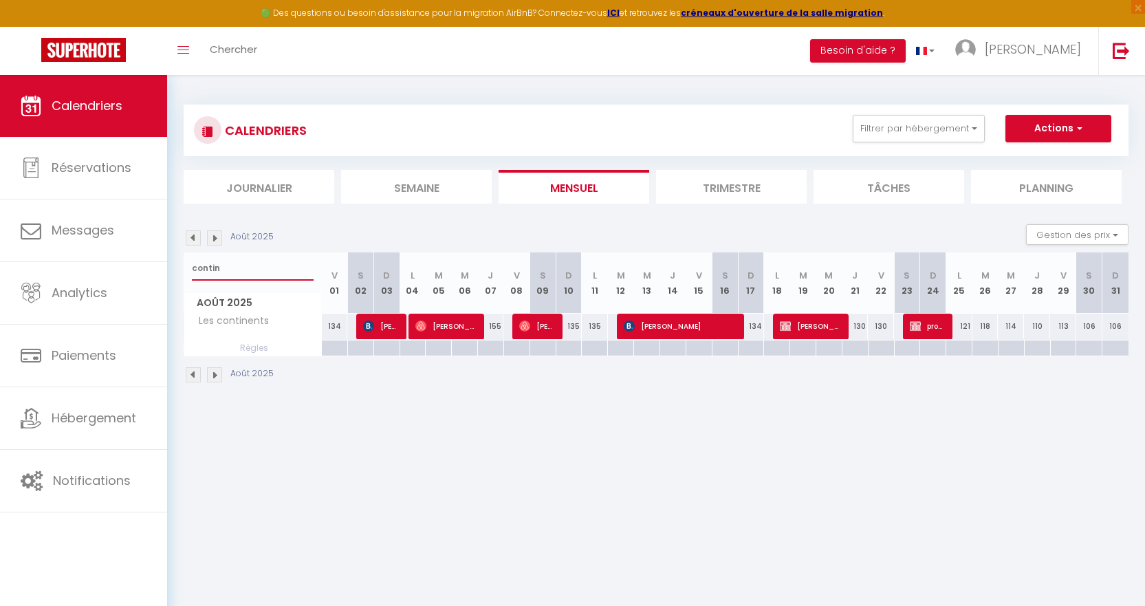
click at [258, 270] on input "contin" at bounding box center [253, 268] width 122 height 25
type input "c"
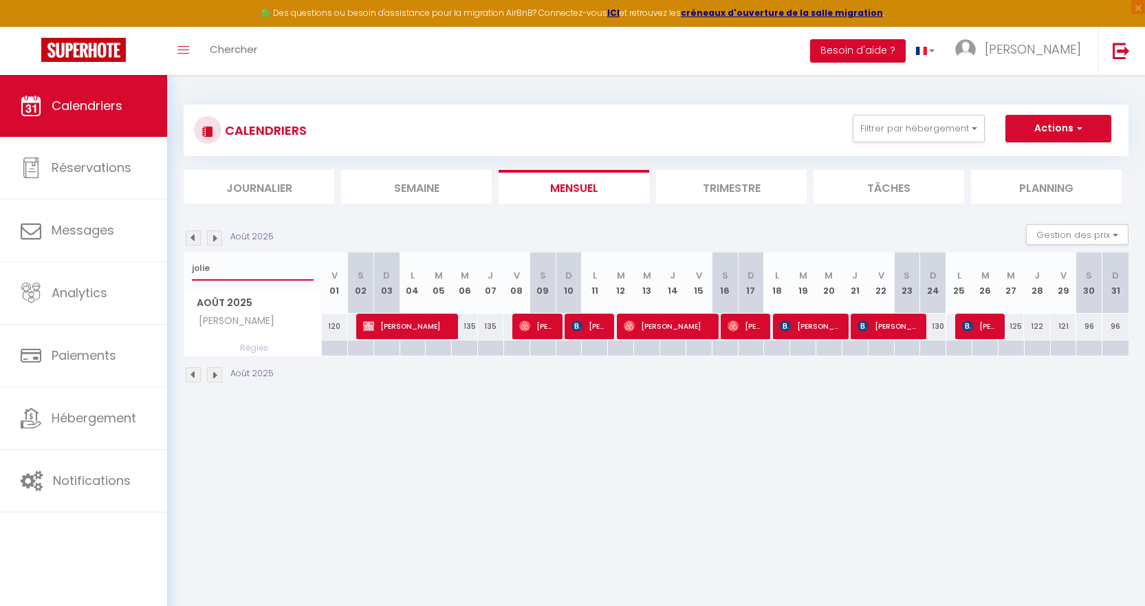
type input "jolie"
click at [396, 335] on span "[PERSON_NAME]" at bounding box center [406, 326] width 87 height 26
select select "OK"
select select "KO"
select select "0"
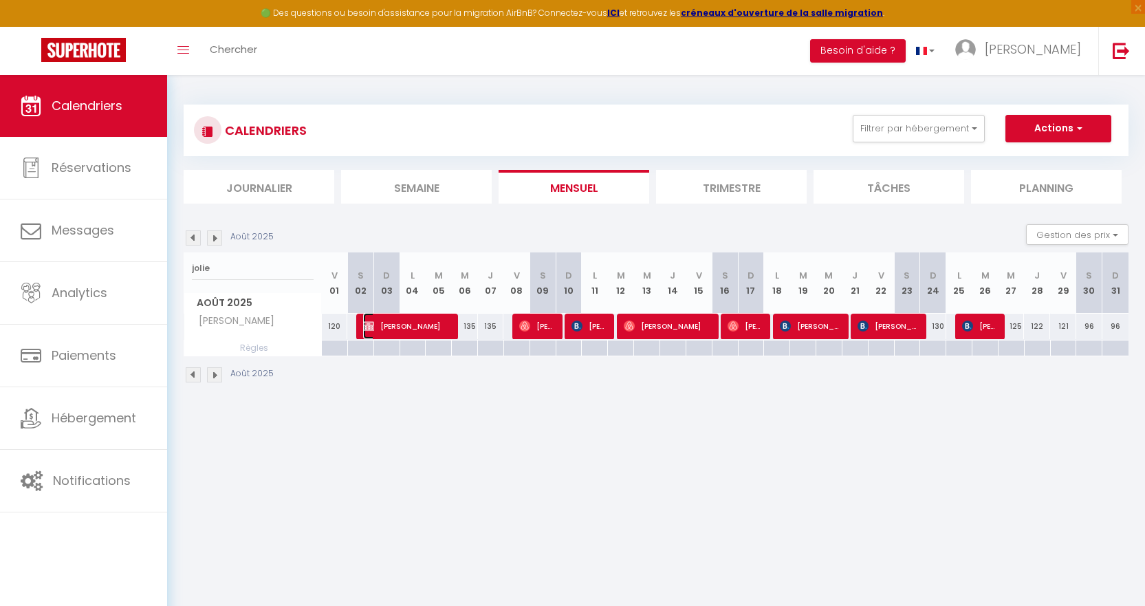
select select "0"
select select "1"
select select
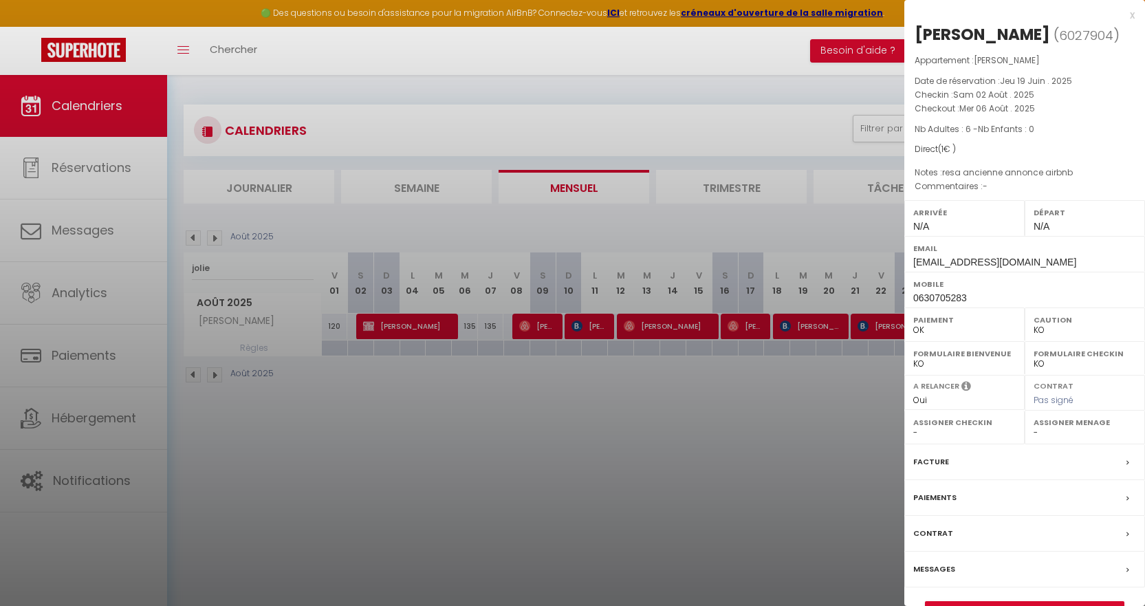
click at [1016, 599] on div "[PERSON_NAME] ( 6027904 ) Appartement : [PERSON_NAME] Date de réservation : Jeu…" at bounding box center [1024, 321] width 241 height 597
click at [1020, 599] on div "[PERSON_NAME] ( 6027904 ) Appartement : [PERSON_NAME] Date de réservation : Jeu…" at bounding box center [1024, 321] width 241 height 597
click at [1028, 602] on link "Détails de la réservation" at bounding box center [1024, 611] width 198 height 18
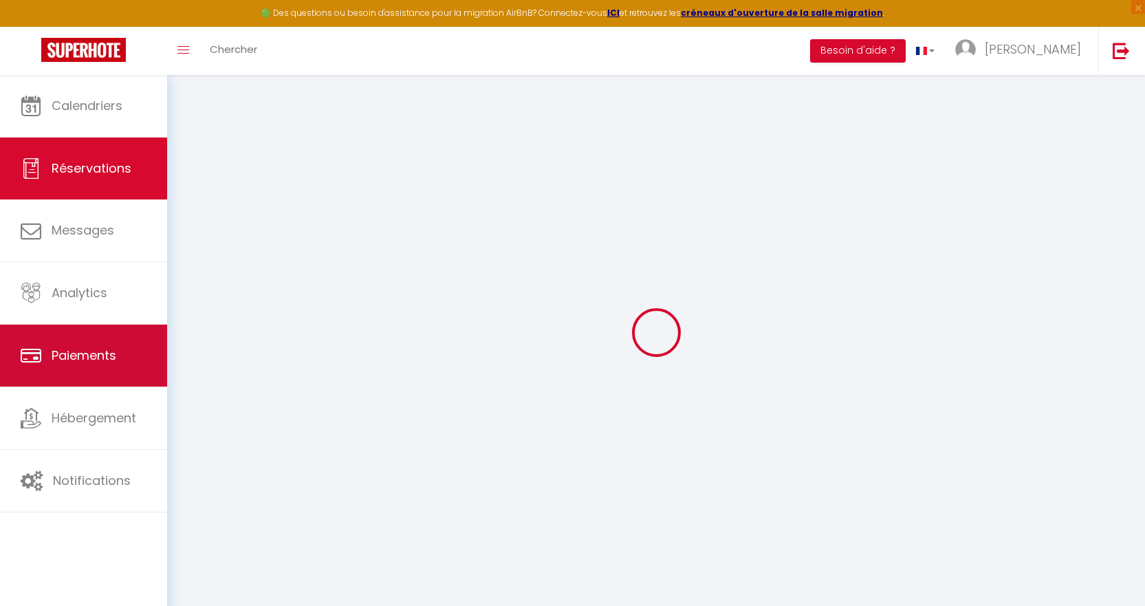
select select
checkbox input "false"
select select
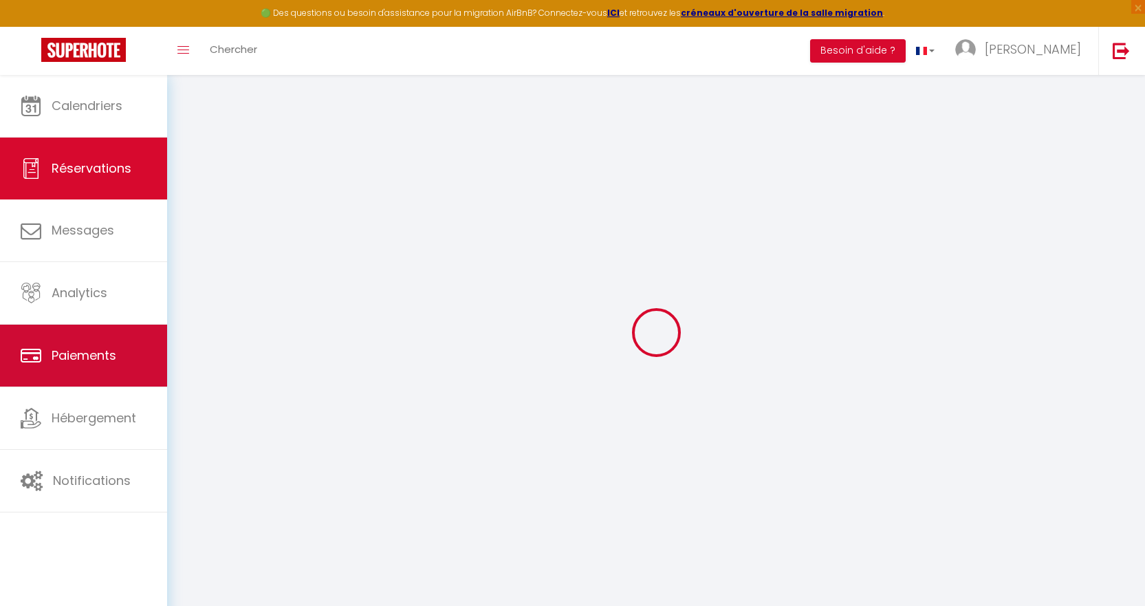
checkbox input "false"
type textarea "resa ancienne annonce airbnb"
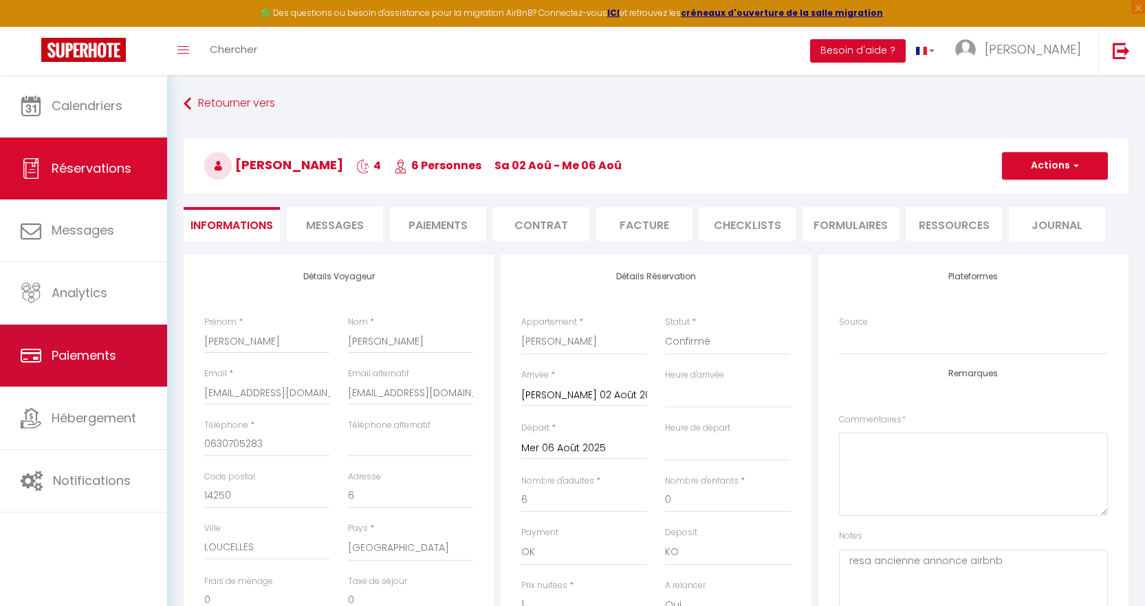
select select
checkbox input "false"
select select
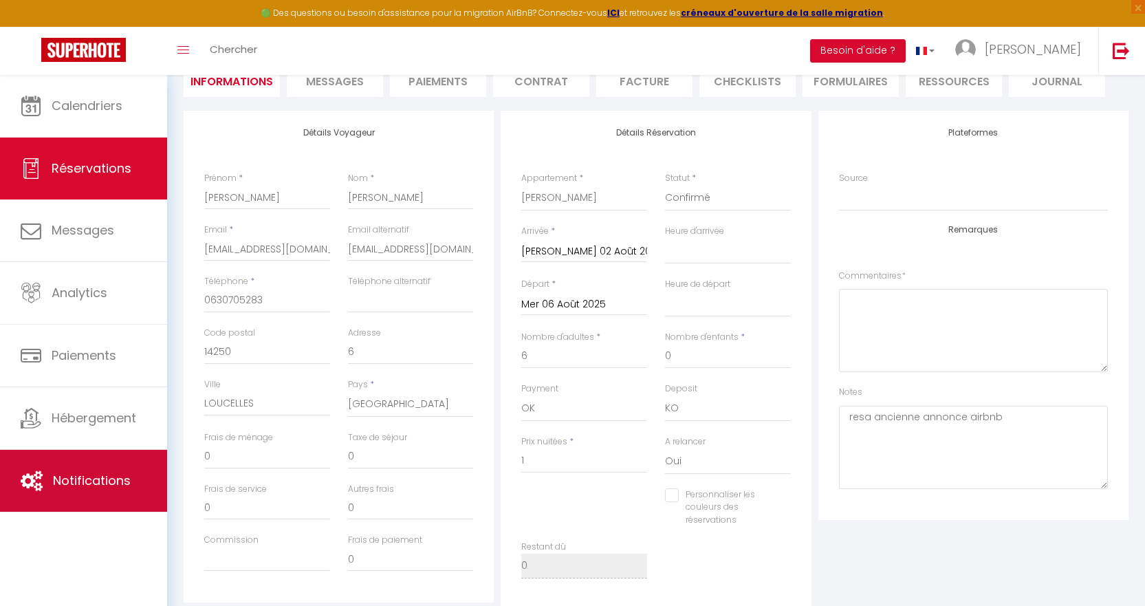
scroll to position [69, 0]
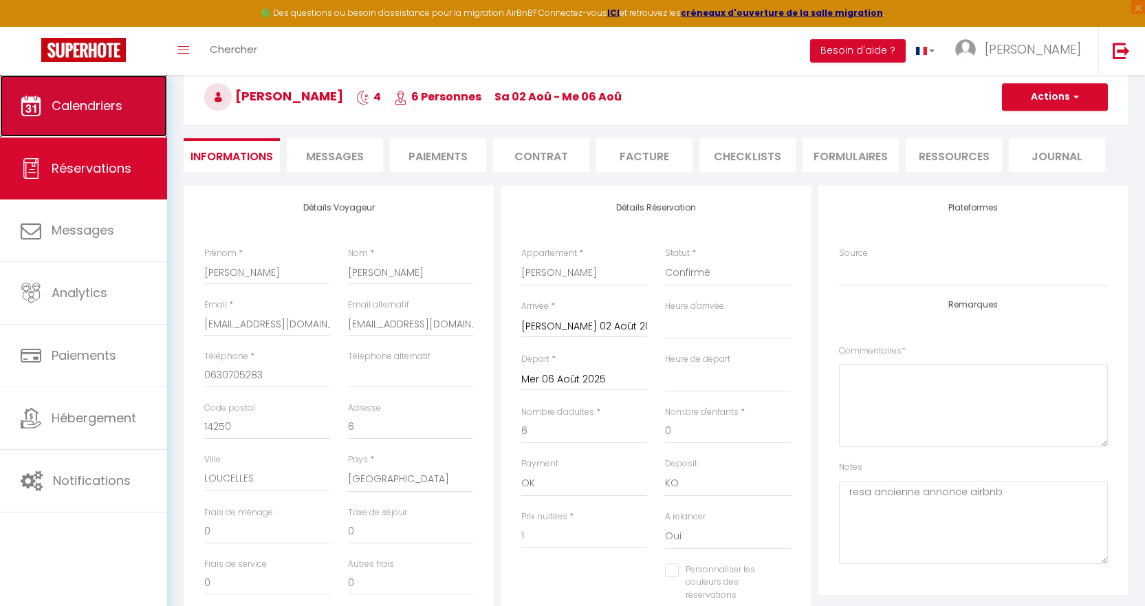
click at [91, 106] on span "Calendriers" at bounding box center [87, 105] width 71 height 17
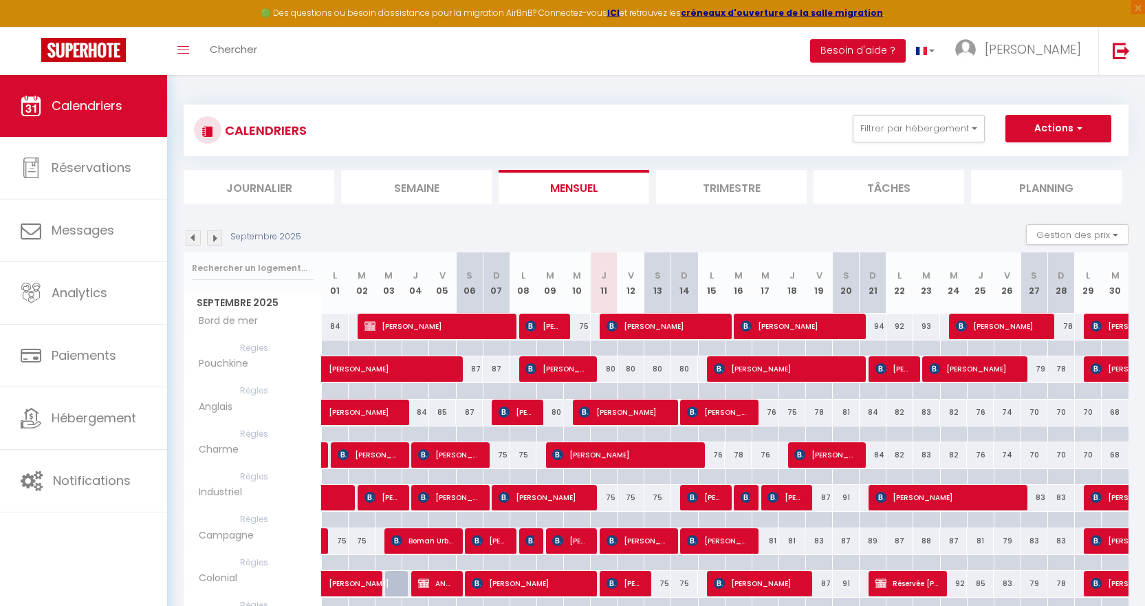
click at [193, 242] on img at bounding box center [193, 237] width 15 height 15
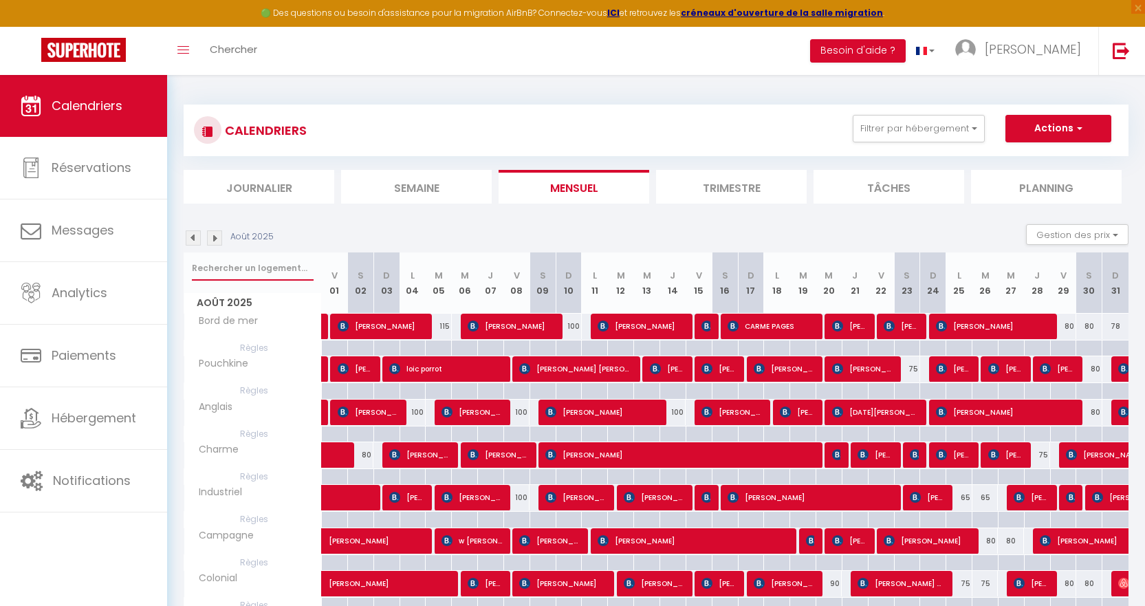
click at [265, 273] on input "text" at bounding box center [253, 268] width 122 height 25
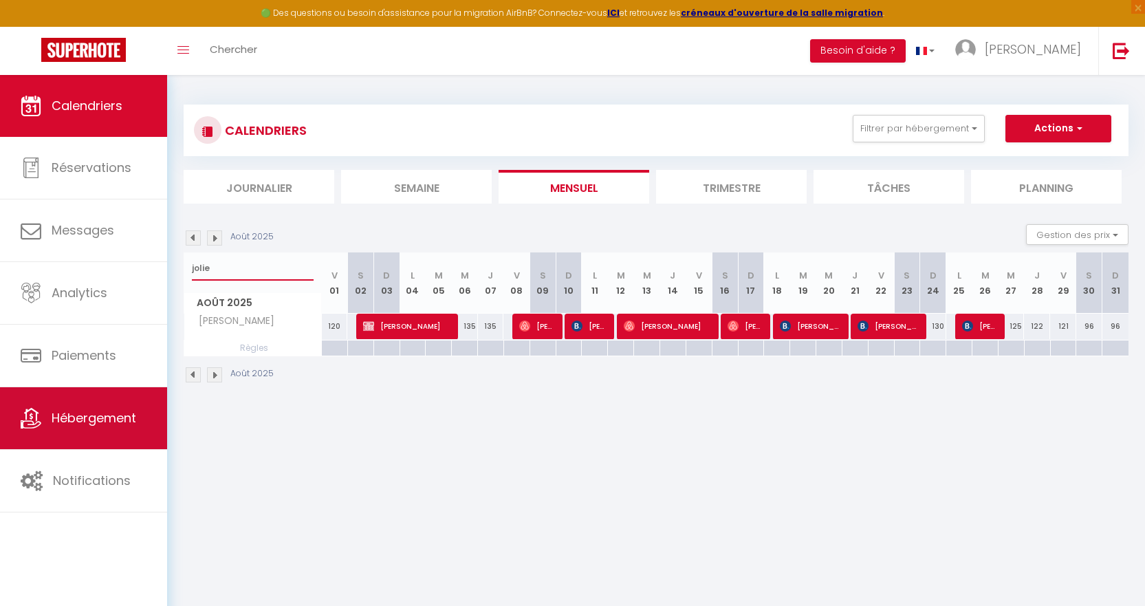
type input "jolie"
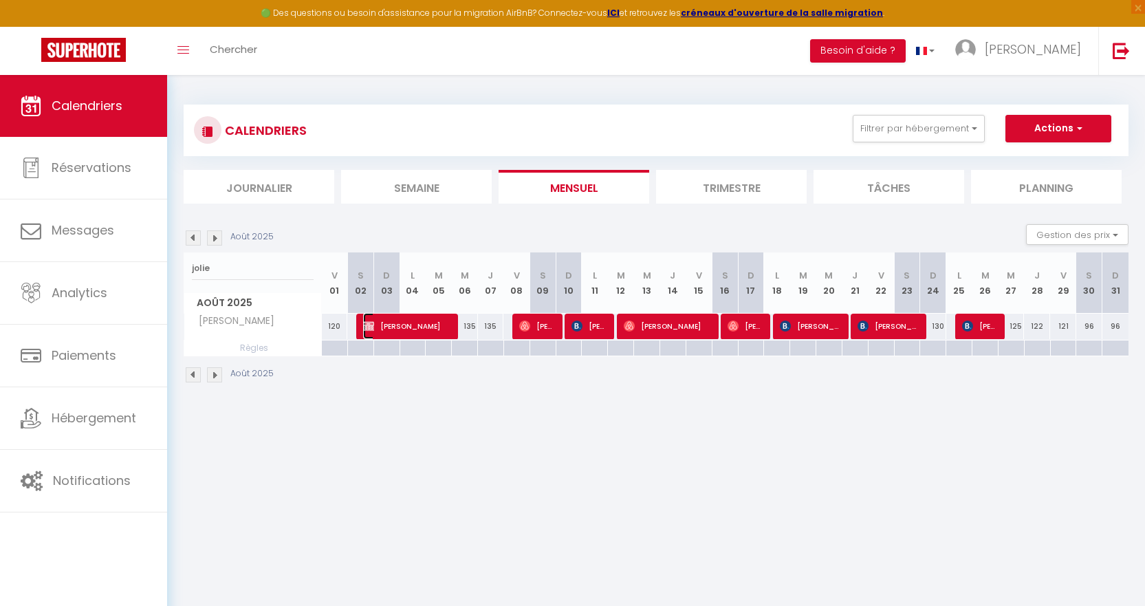
click at [408, 320] on span "[PERSON_NAME]" at bounding box center [406, 326] width 87 height 26
select select "OK"
select select "KO"
select select "0"
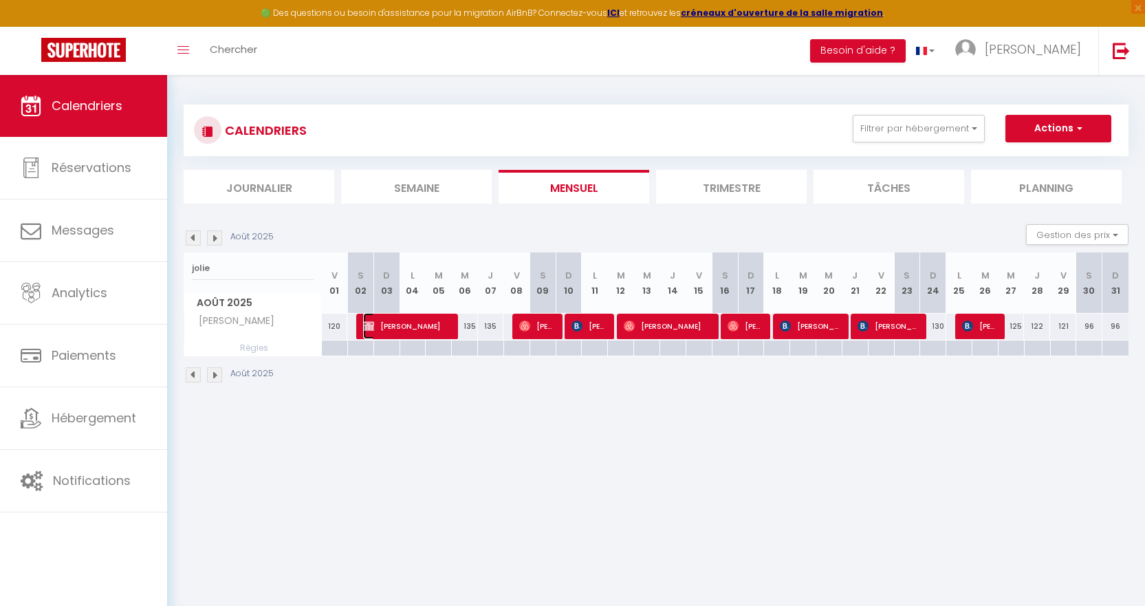
select select "1"
select select
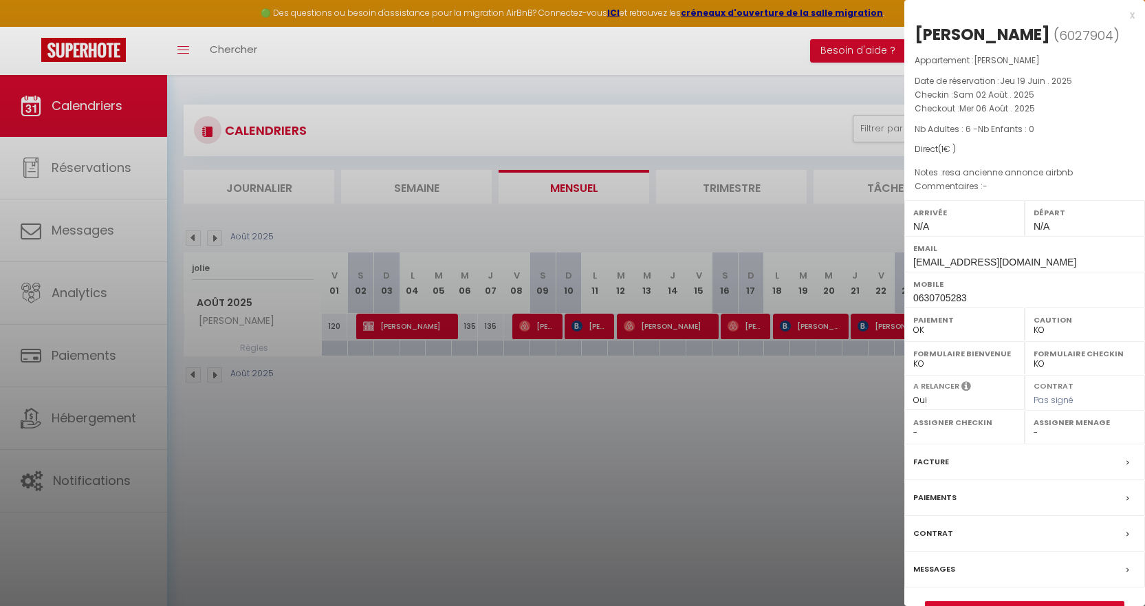
click at [537, 424] on div at bounding box center [572, 303] width 1145 height 606
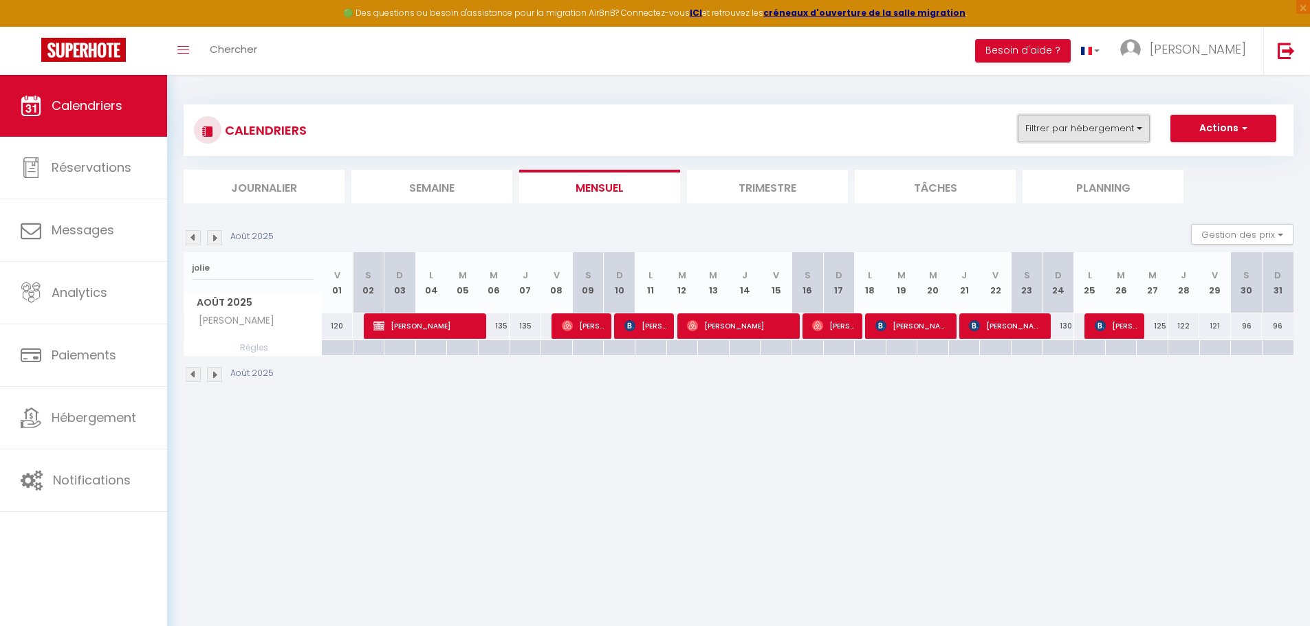
click at [1116, 131] on button "Filtrer par hébergement" at bounding box center [1083, 128] width 132 height 27
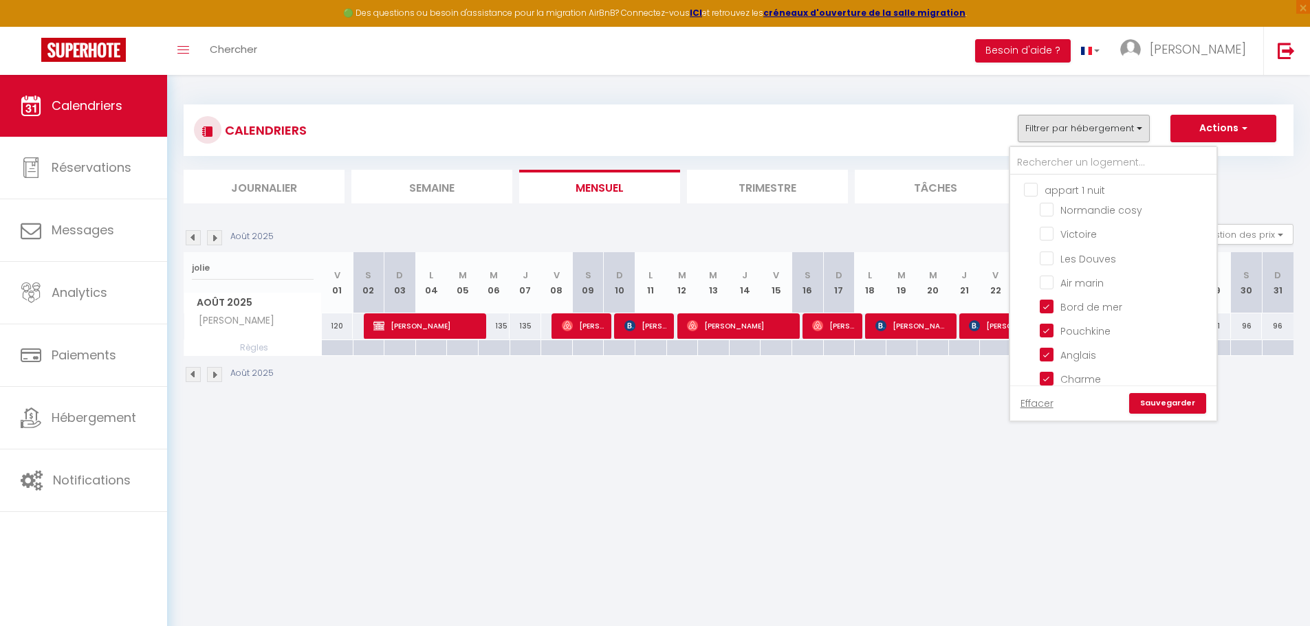
click at [210, 234] on img at bounding box center [214, 237] width 15 height 15
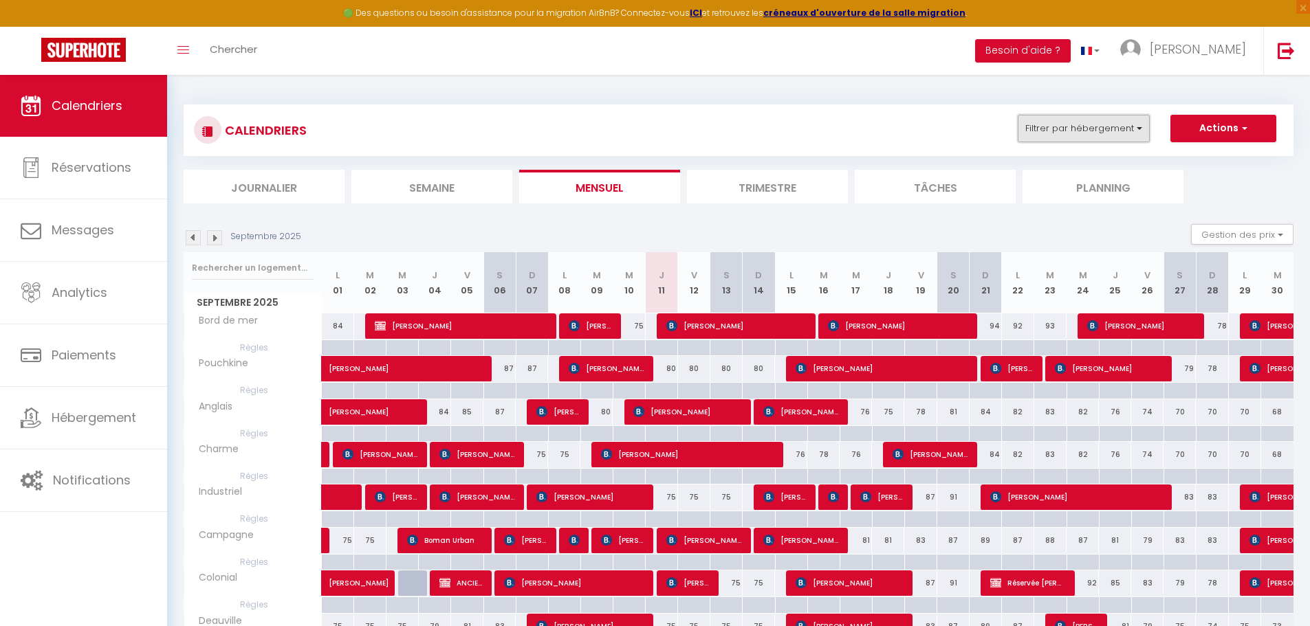
click at [1088, 134] on button "Filtrer par hébergement" at bounding box center [1083, 128] width 132 height 27
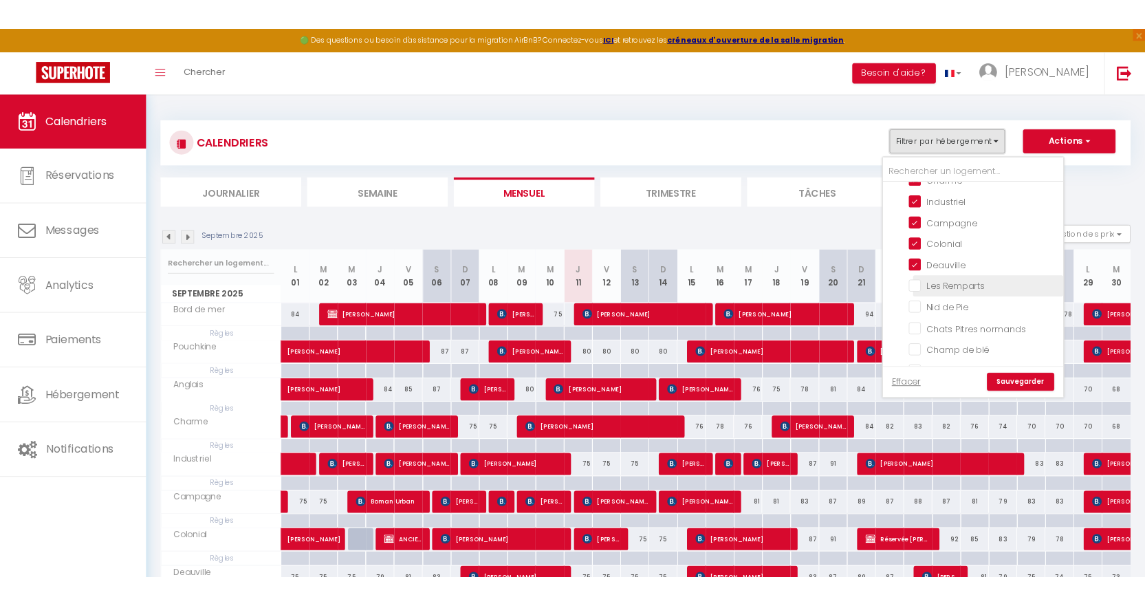
scroll to position [275, 0]
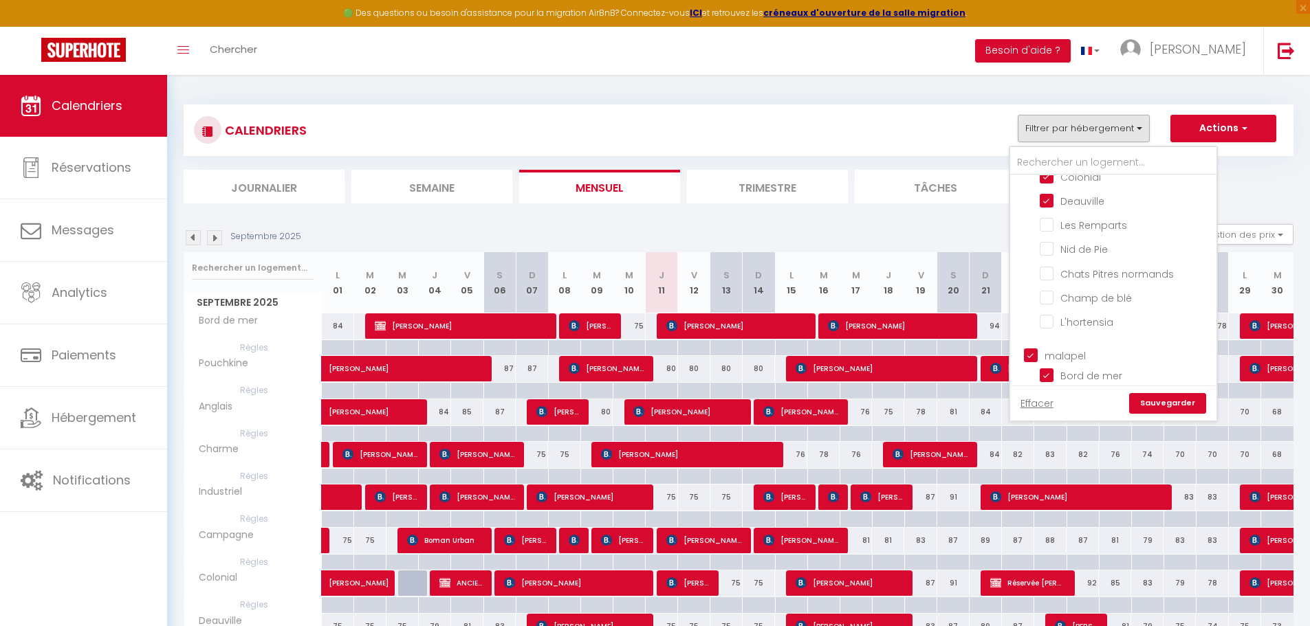
click at [1154, 404] on link "Sauvegarder" at bounding box center [1167, 403] width 77 height 21
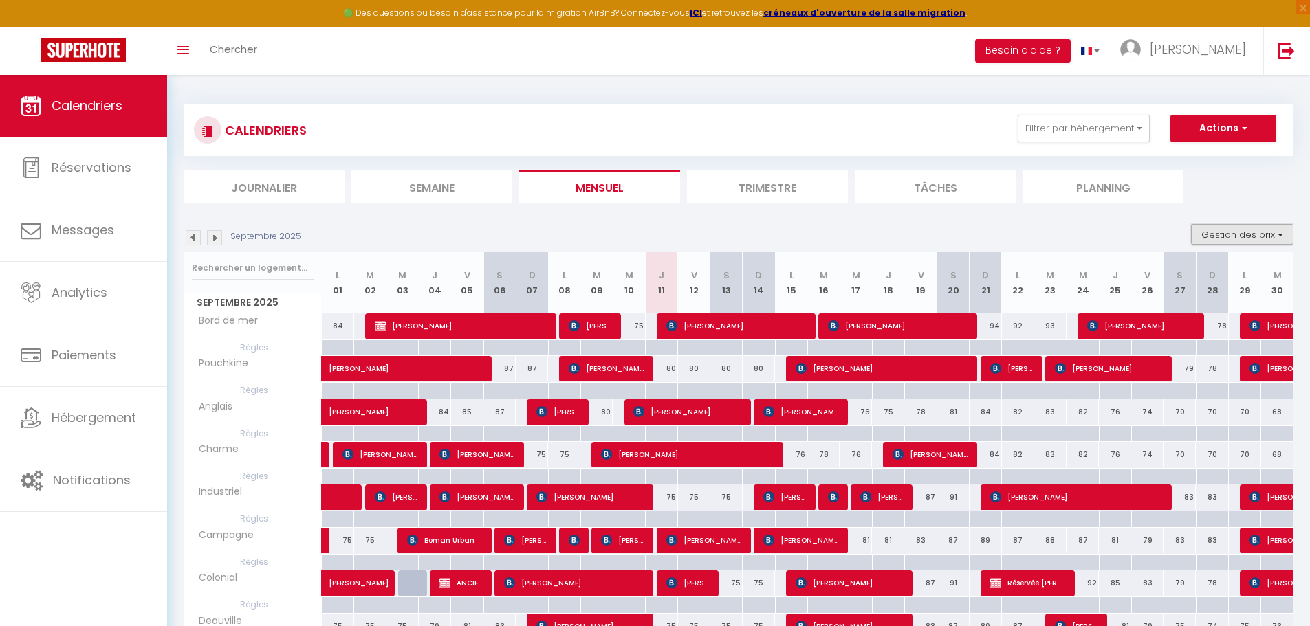
click at [1154, 237] on button "Gestion des prix" at bounding box center [1242, 234] width 102 height 21
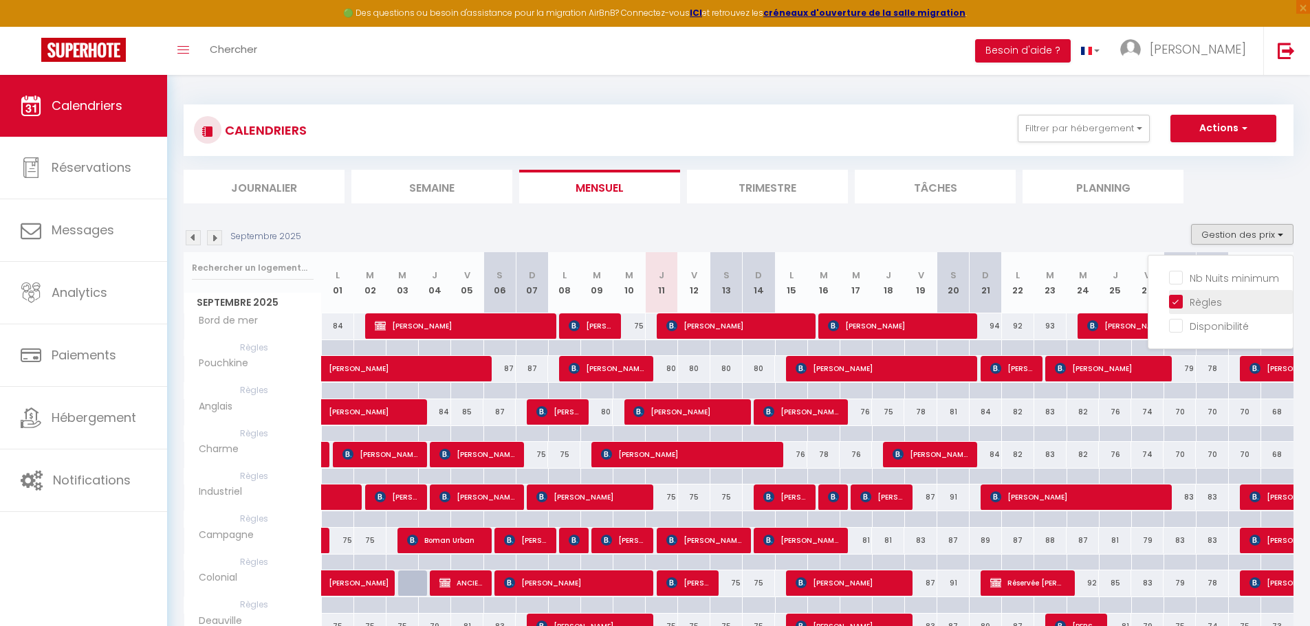
click at [1154, 303] on input "Règles" at bounding box center [1231, 301] width 124 height 14
checkbox input "false"
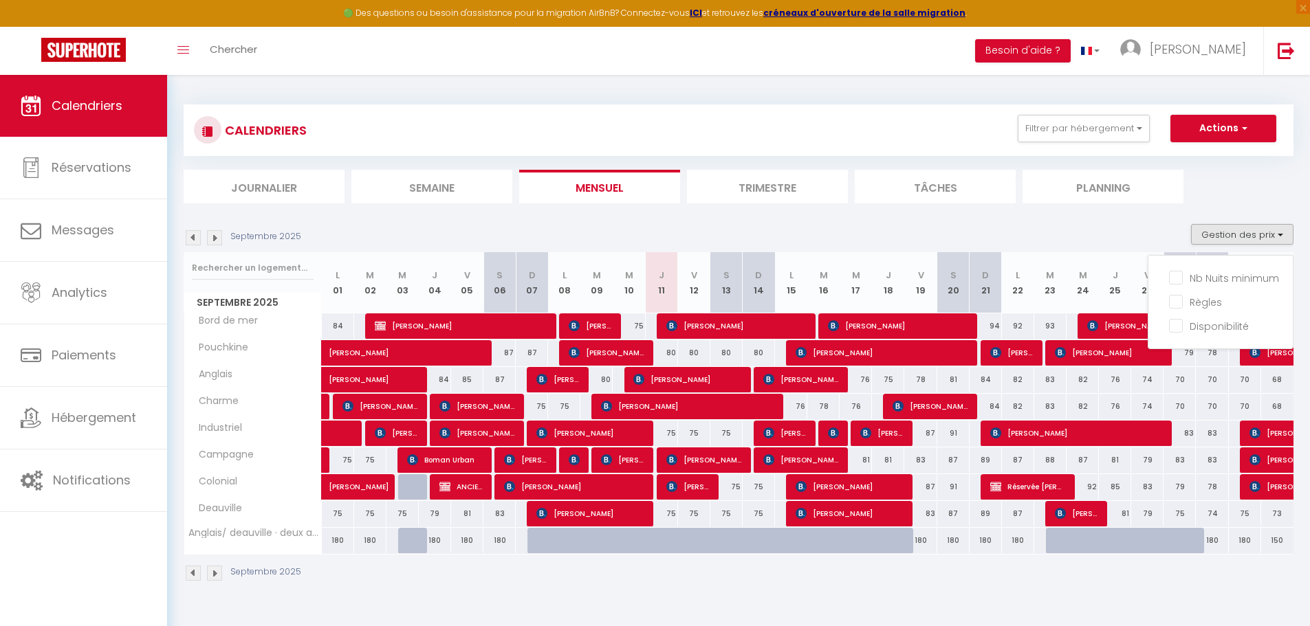
click at [857, 235] on div "Septembre 2025 Gestion des prix Nb Nuits minimum Règles Disponibilité" at bounding box center [739, 238] width 1110 height 28
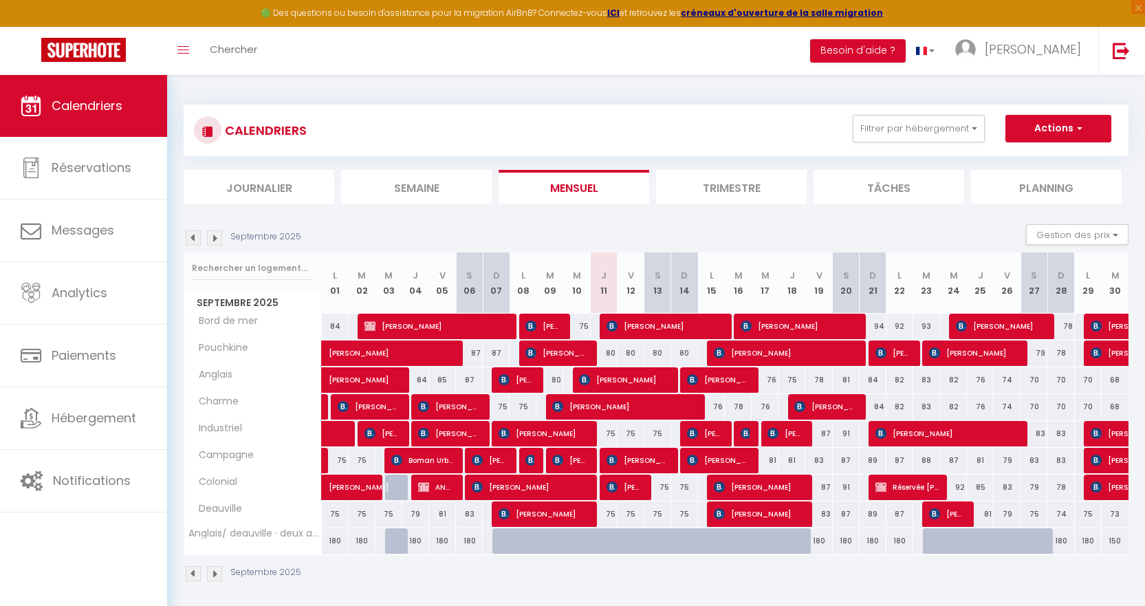
click at [193, 236] on img at bounding box center [193, 237] width 15 height 15
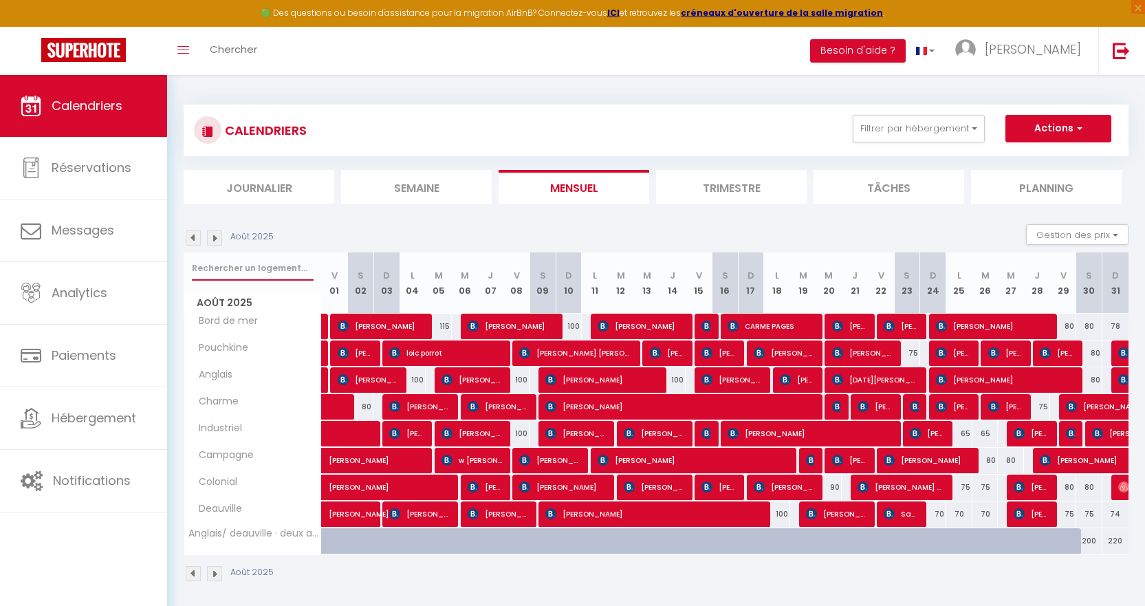
click at [243, 276] on input "text" at bounding box center [253, 268] width 122 height 25
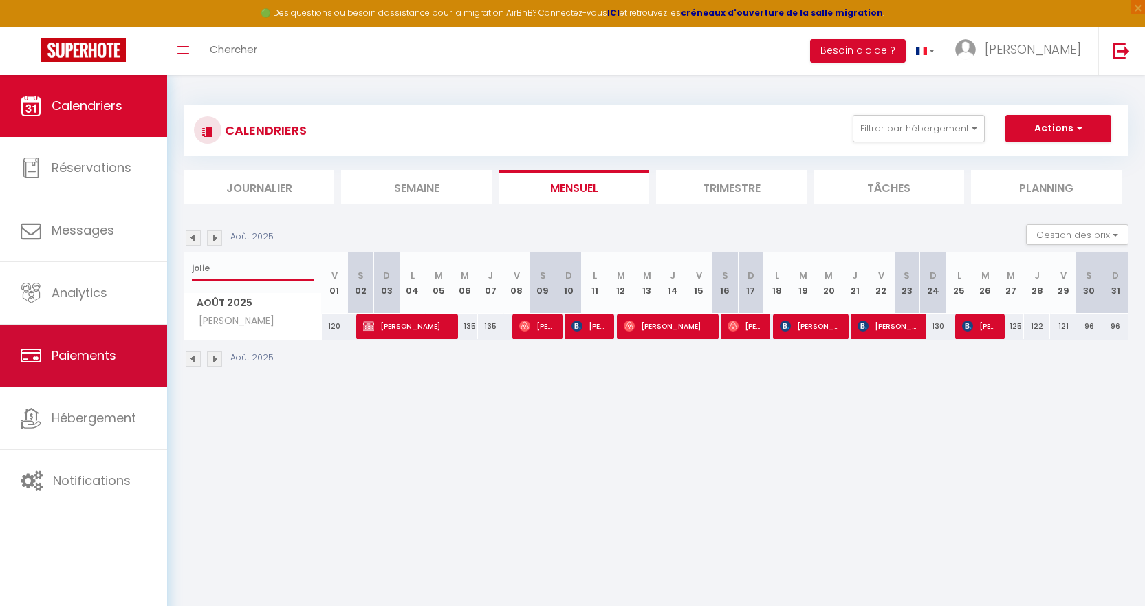
type input "jolie"
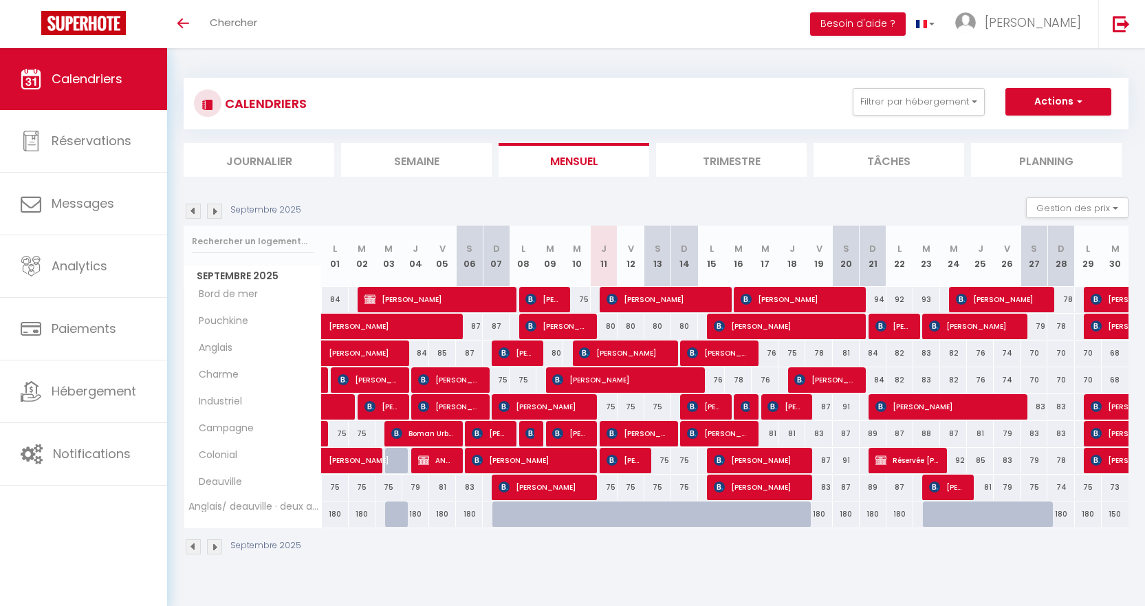
click at [191, 211] on img at bounding box center [193, 210] width 15 height 15
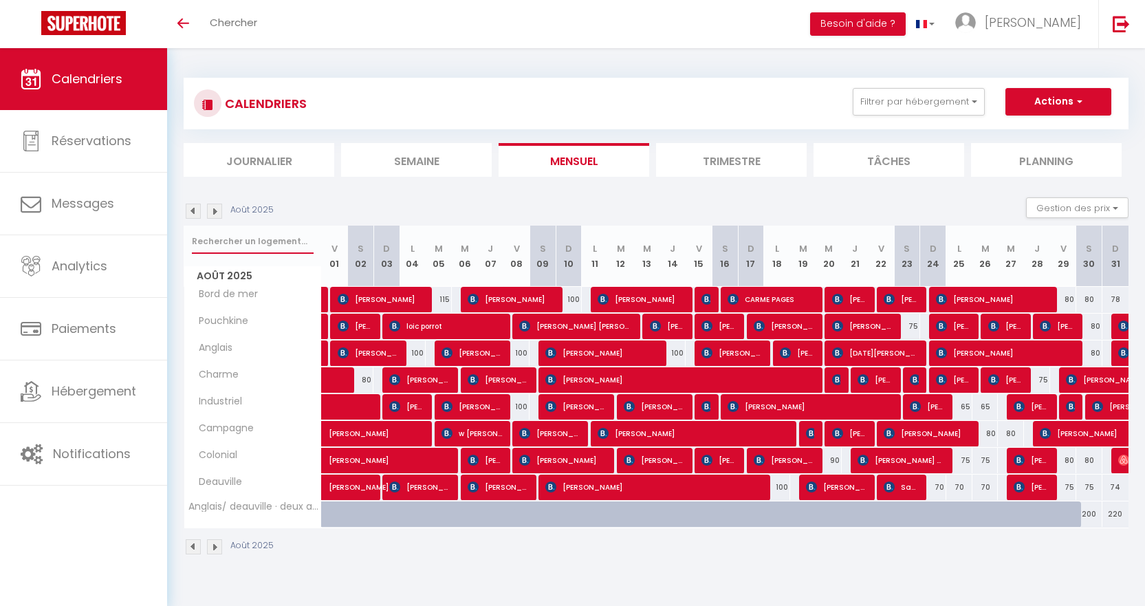
click at [251, 245] on input "text" at bounding box center [253, 241] width 122 height 25
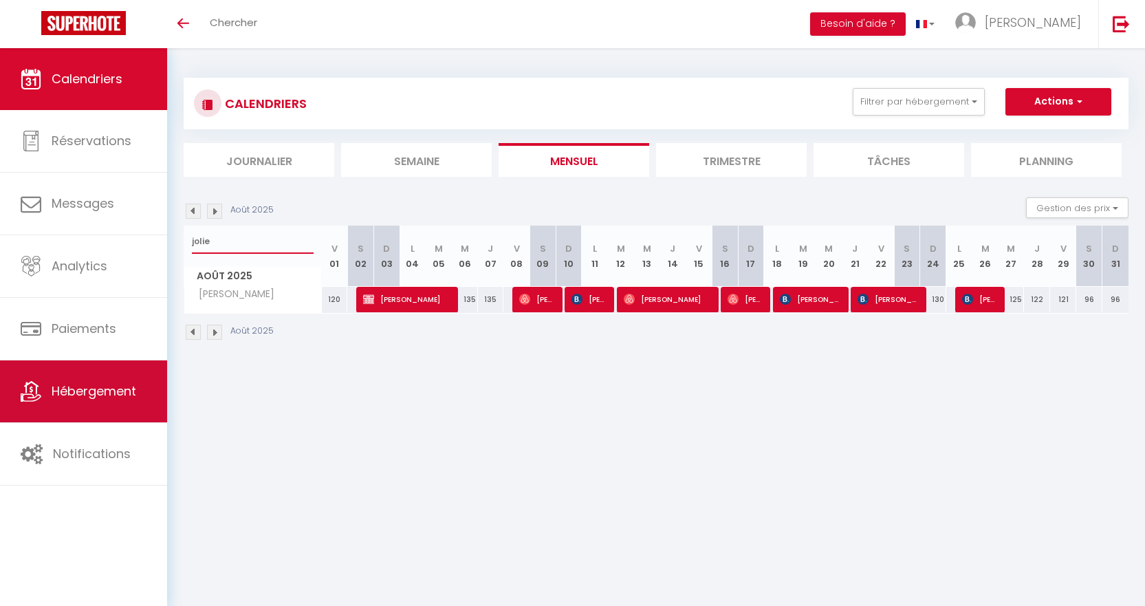
type input "jolie"
